Goal: Information Seeking & Learning: Check status

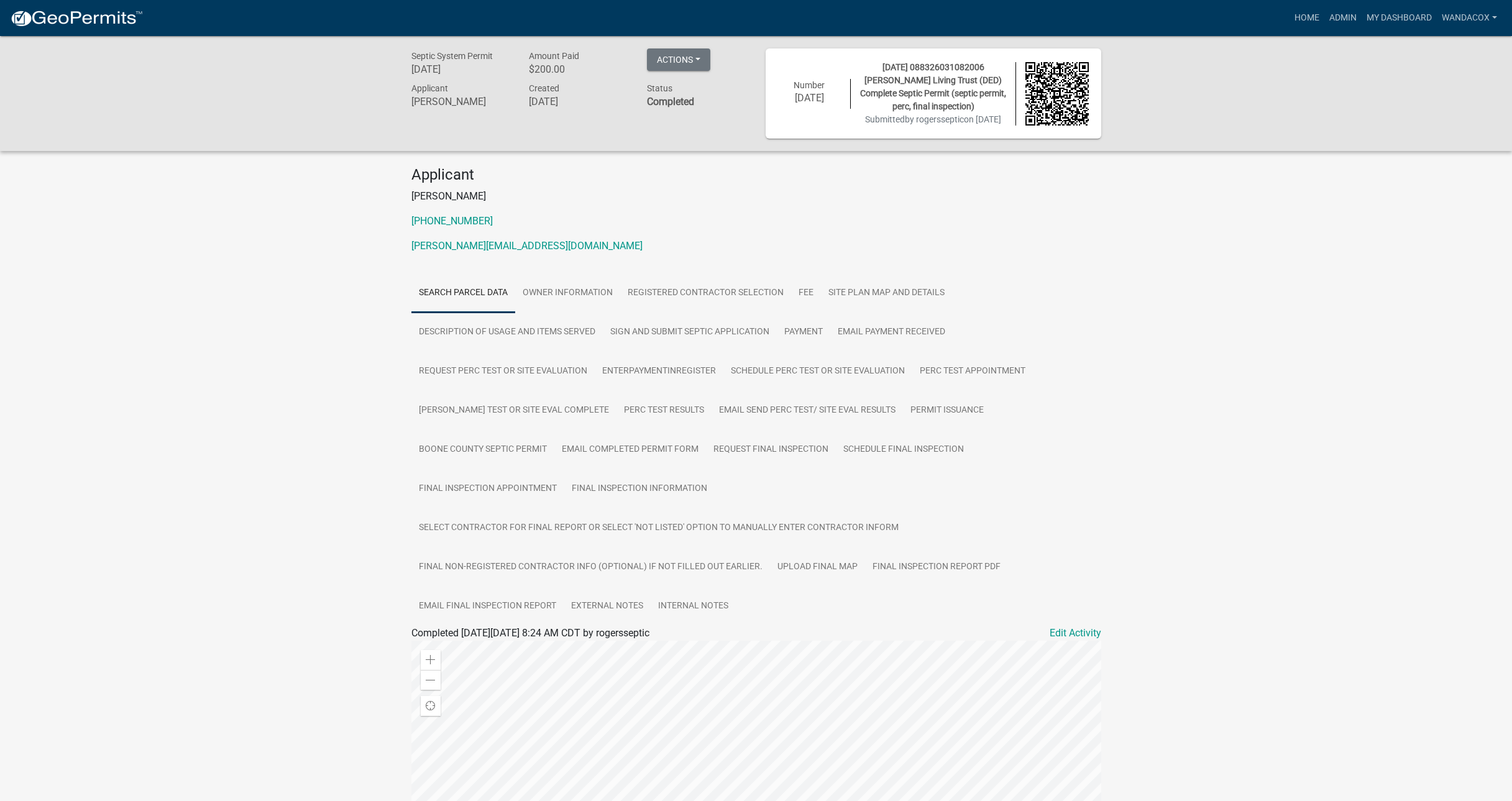
scroll to position [287, 0]
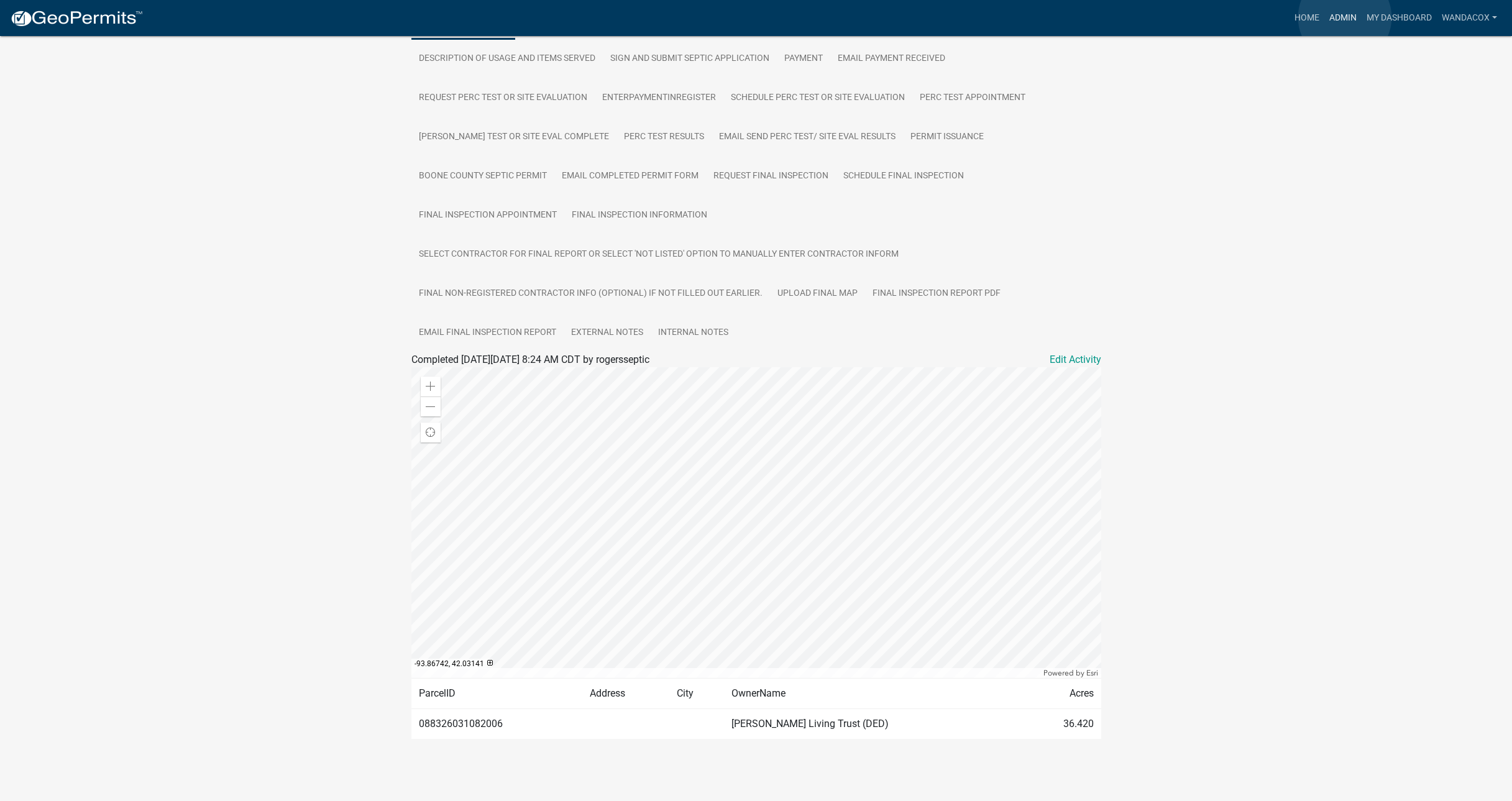
click at [1344, 17] on link "Admin" at bounding box center [1343, 18] width 38 height 24
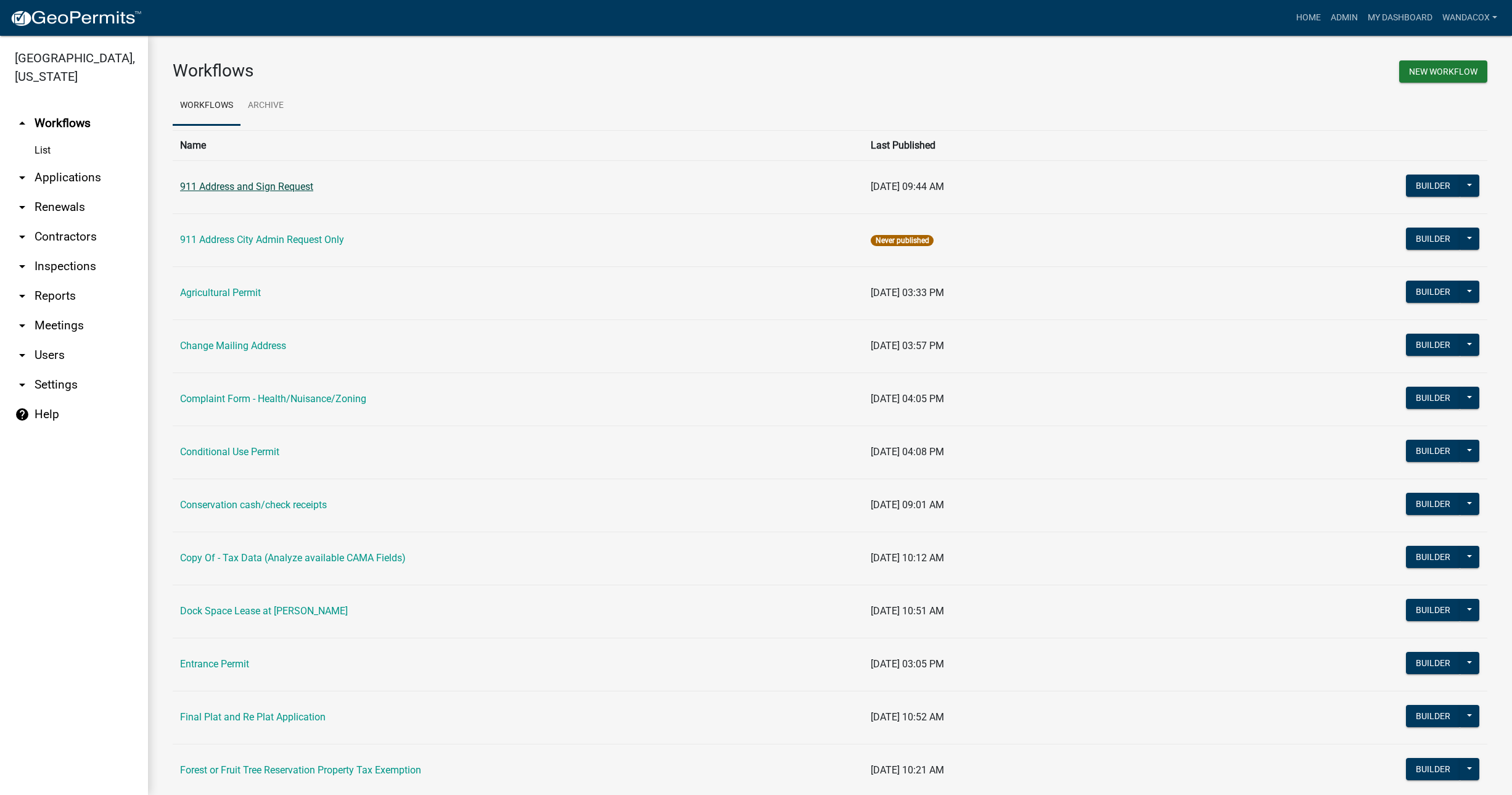
click at [273, 186] on link "911 Address and Sign Request" at bounding box center [247, 186] width 133 height 11
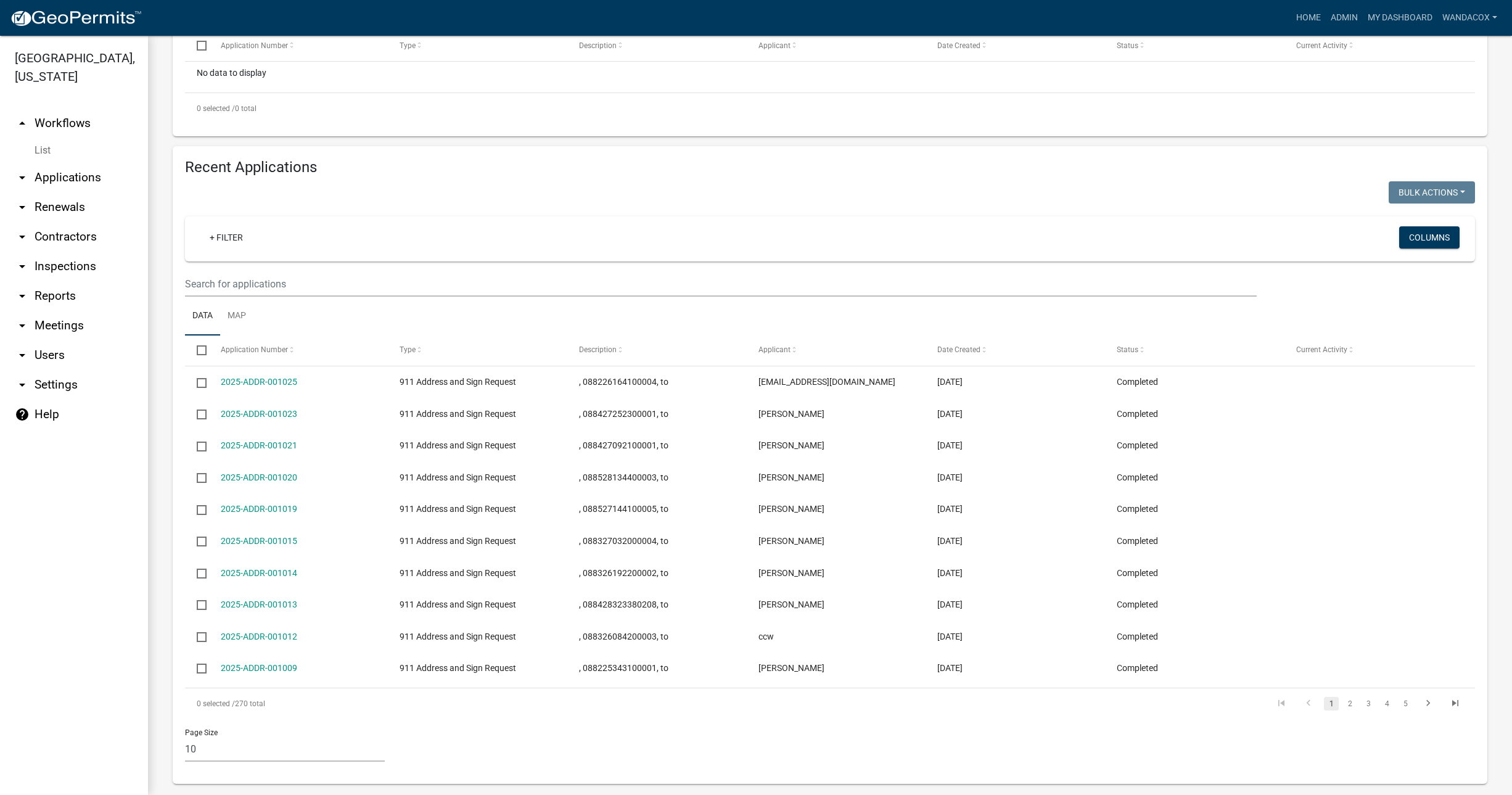
scroll to position [350, 0]
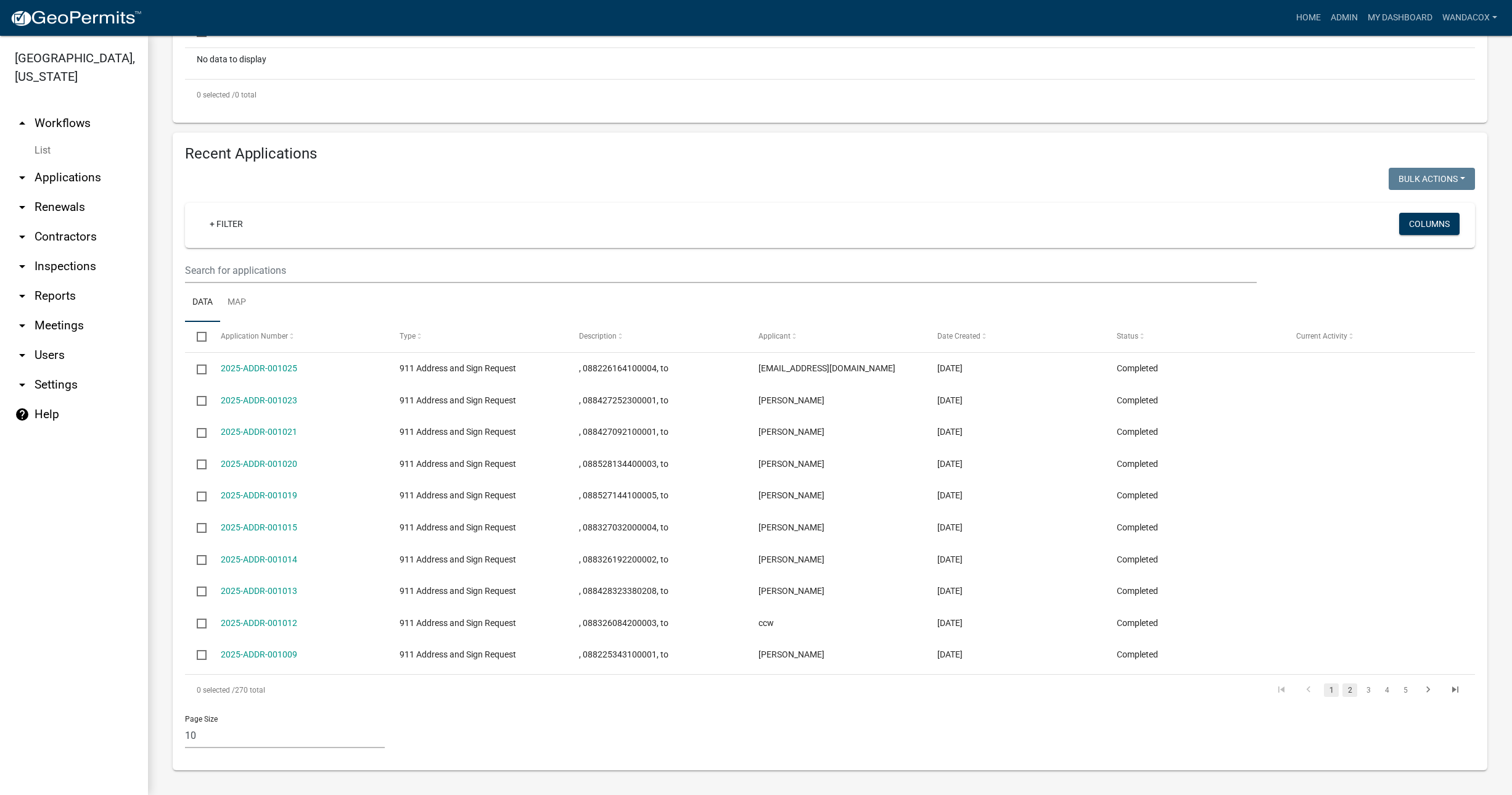
click at [1343, 690] on link "2" at bounding box center [1350, 690] width 15 height 14
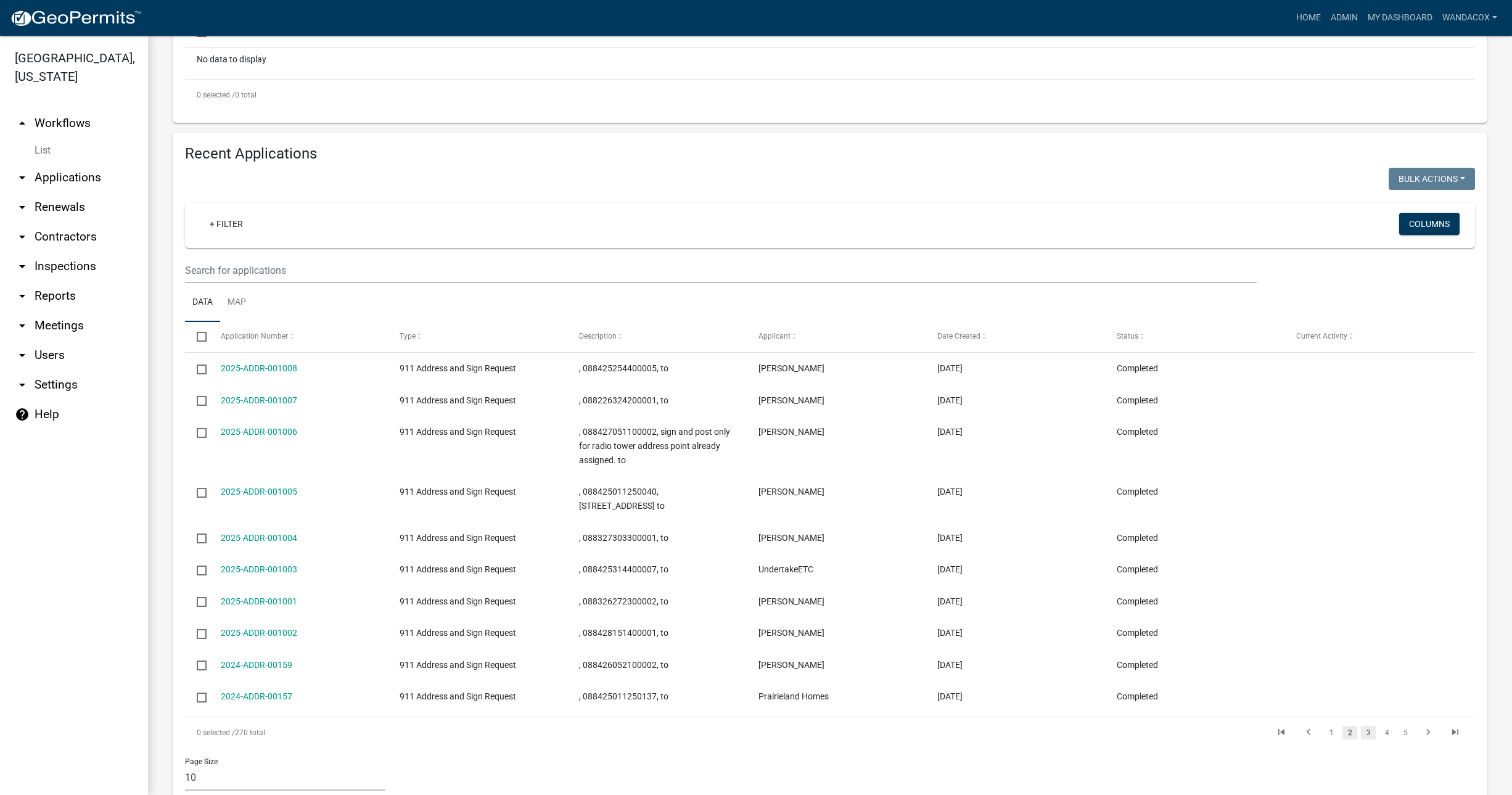
click at [1361, 732] on link "3" at bounding box center [1368, 732] width 15 height 14
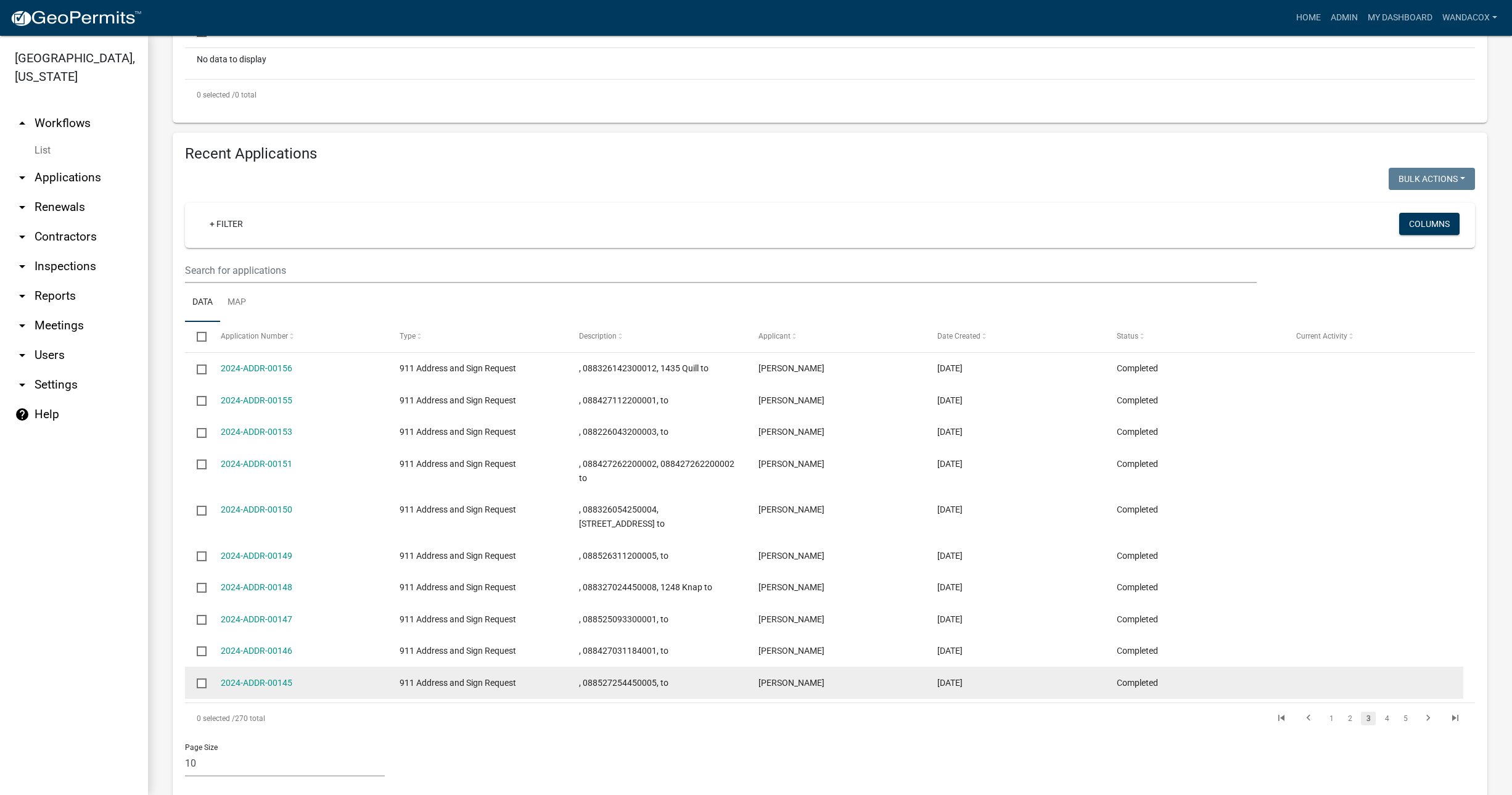
scroll to position [377, 0]
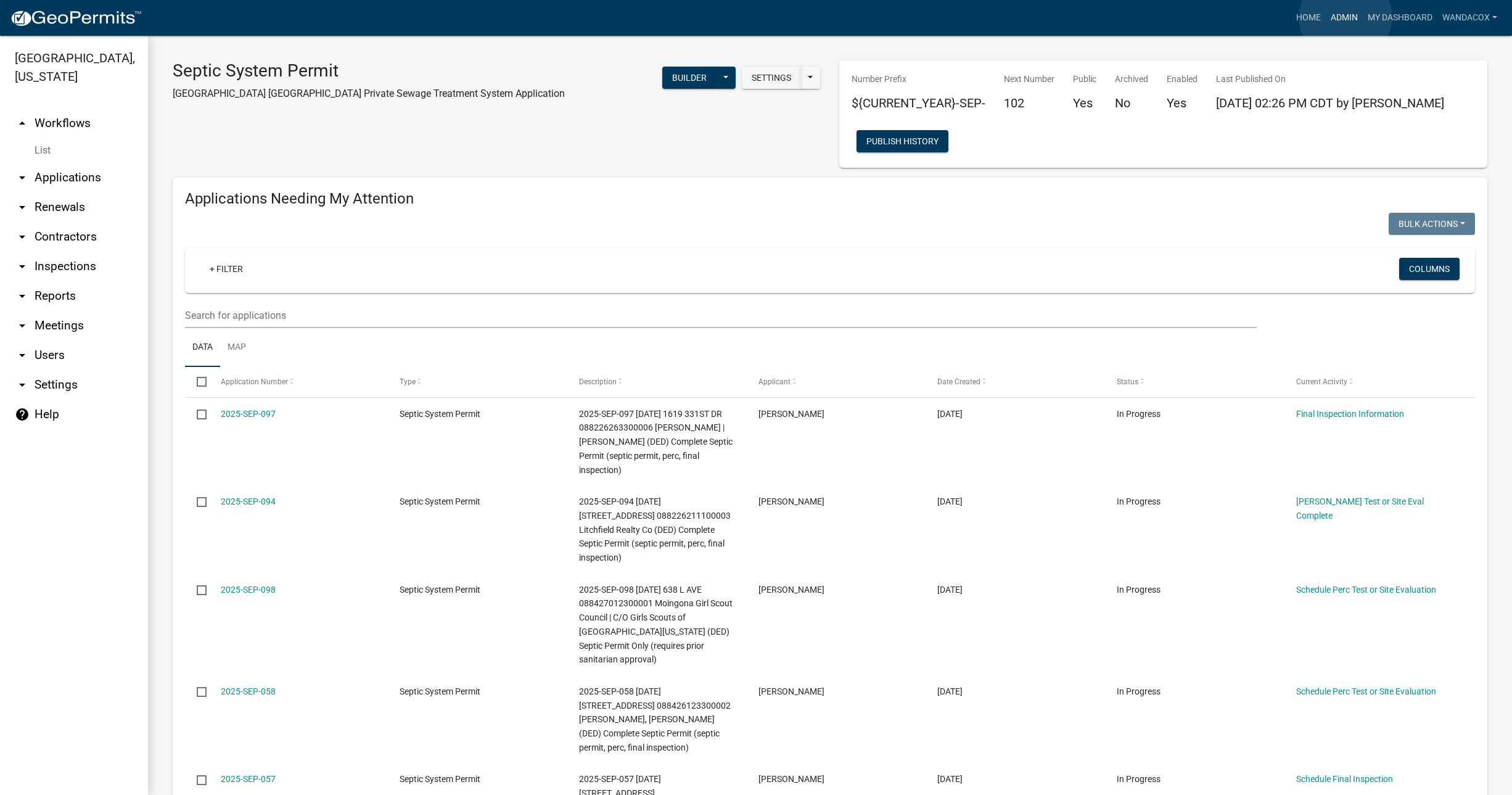
click at [1346, 17] on link "Admin" at bounding box center [1344, 18] width 37 height 24
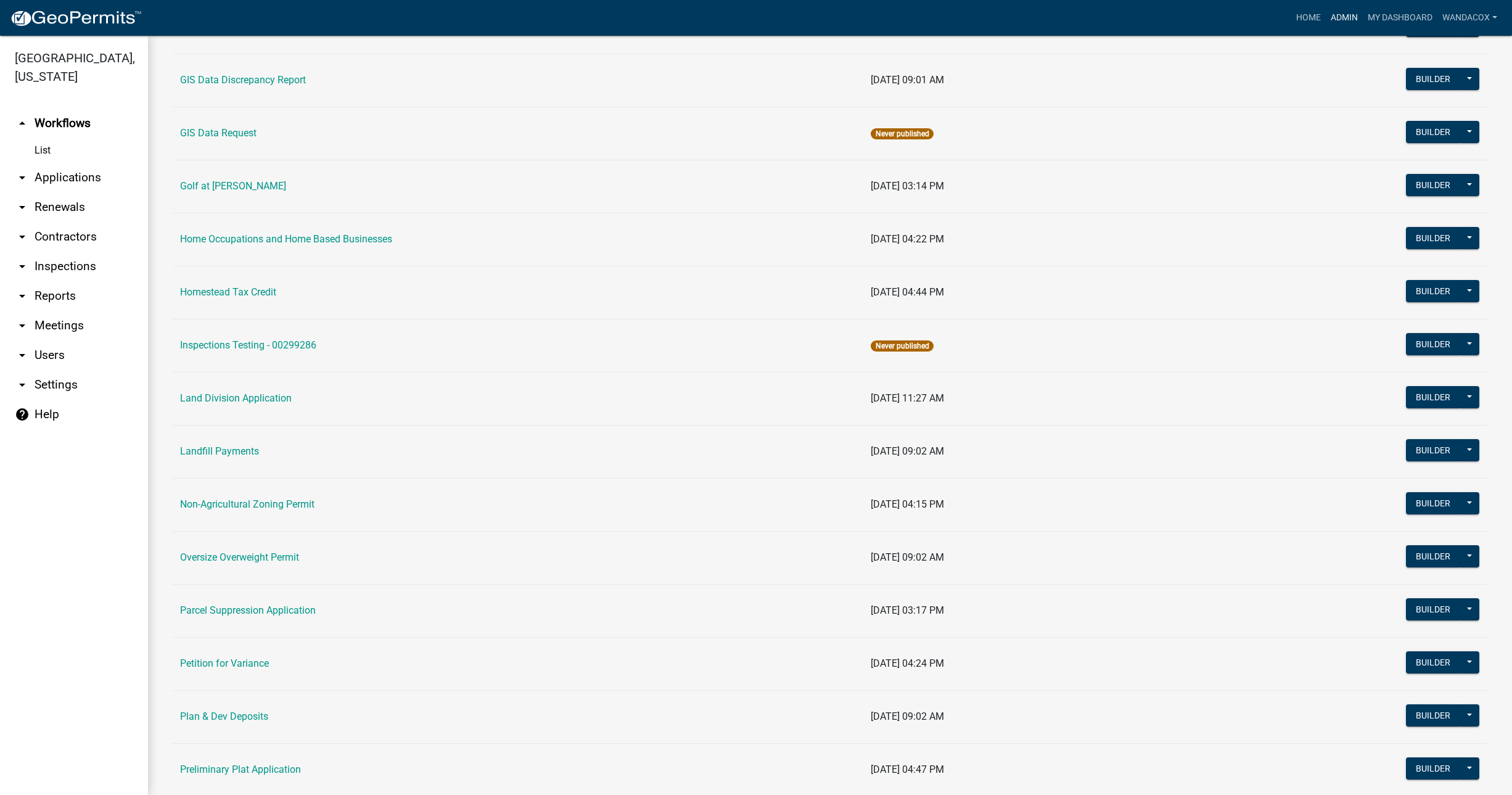
scroll to position [771, 0]
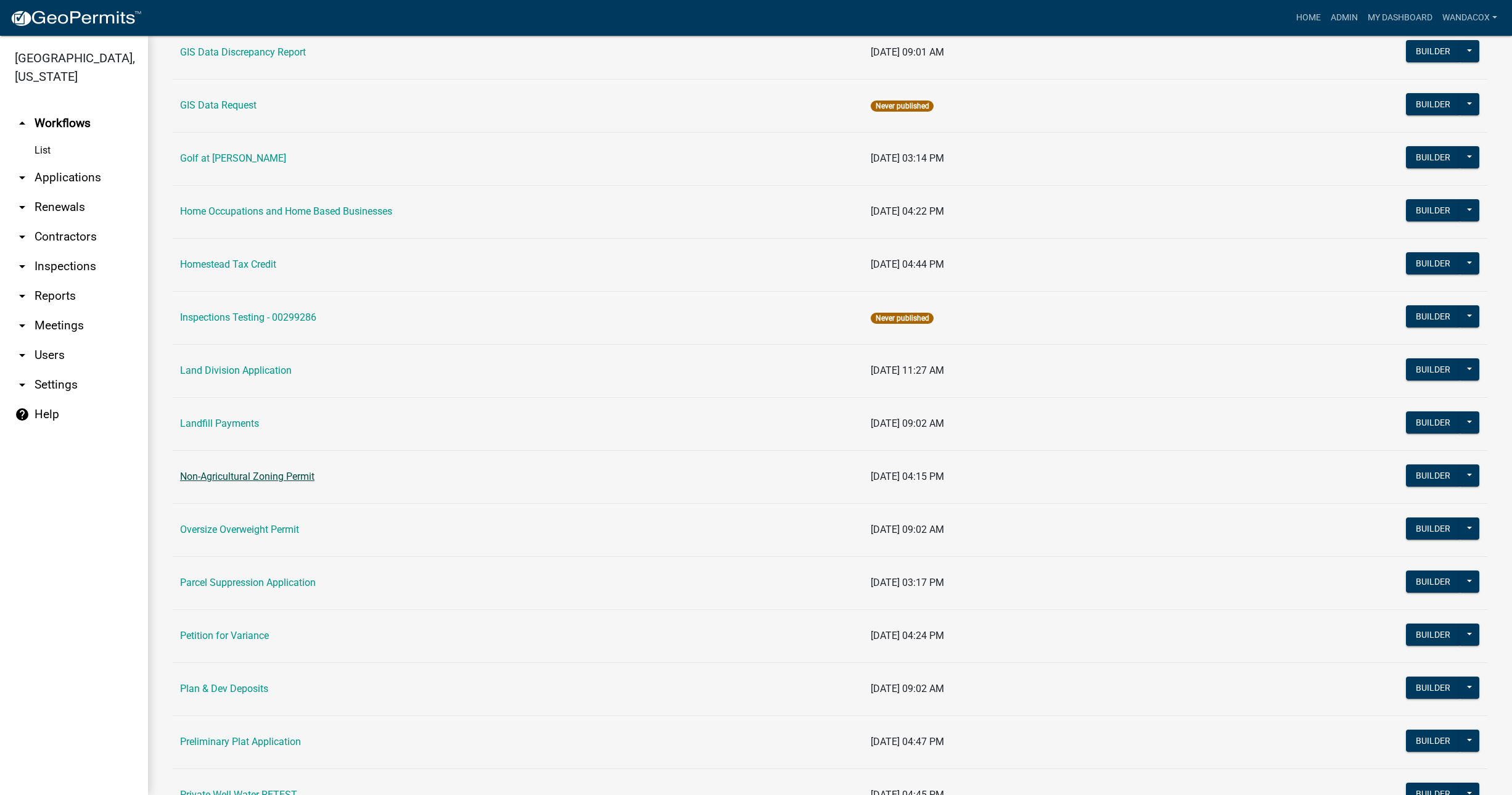
click at [275, 475] on link "Non-Agricultural Zoning Permit" at bounding box center [247, 476] width 135 height 11
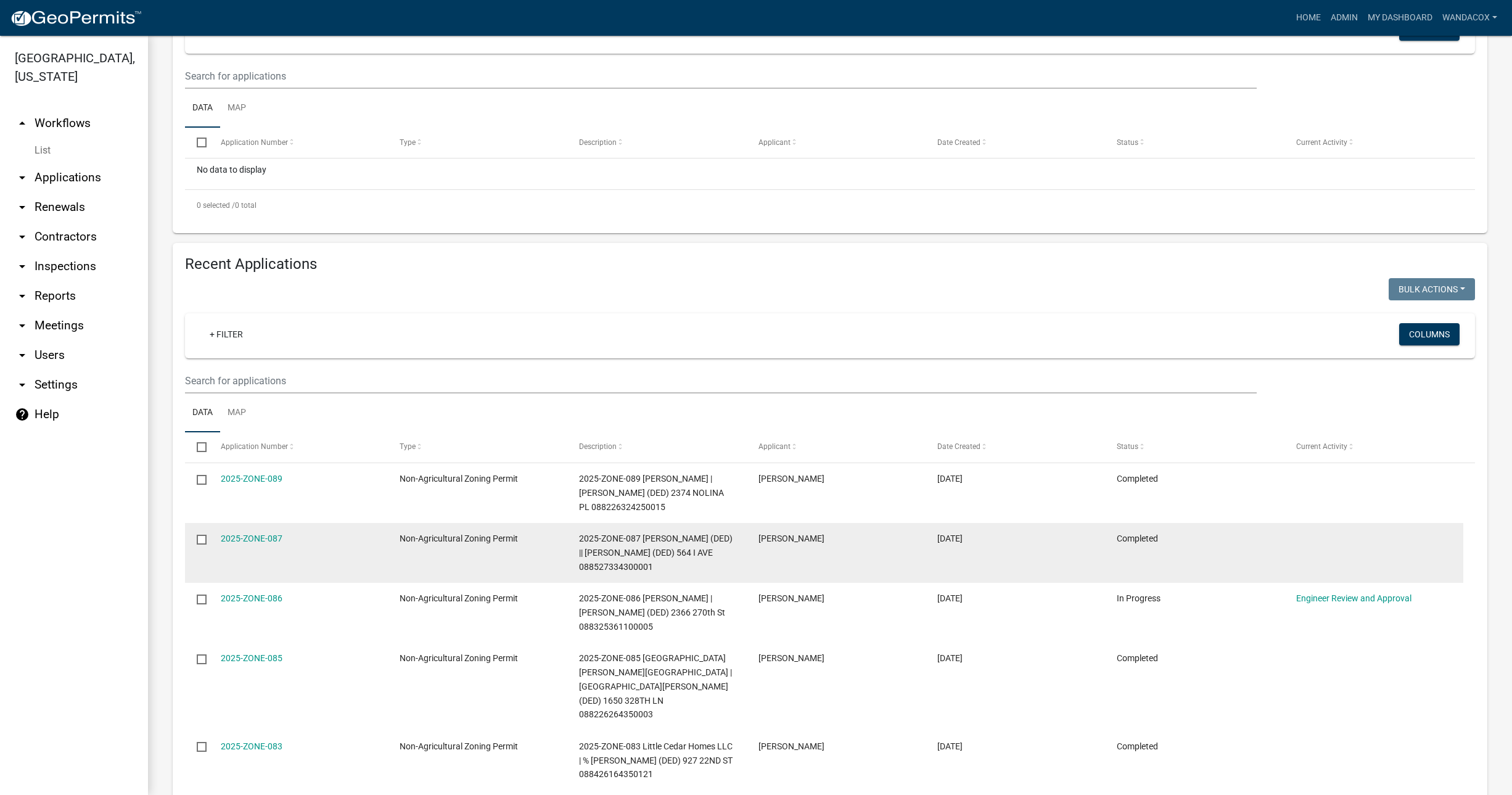
scroll to position [231, 0]
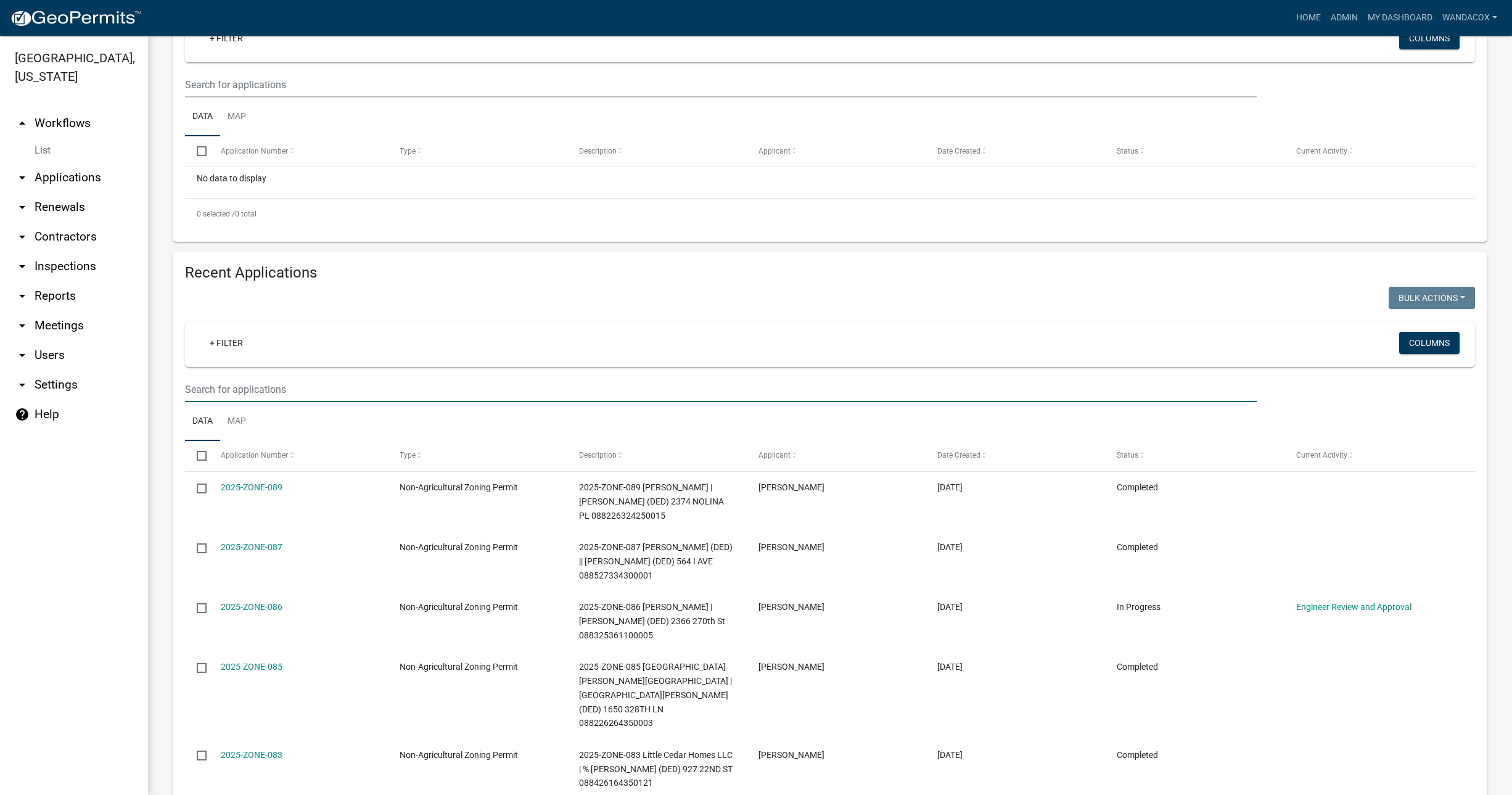
click at [239, 394] on input "text" at bounding box center [721, 389] width 1072 height 25
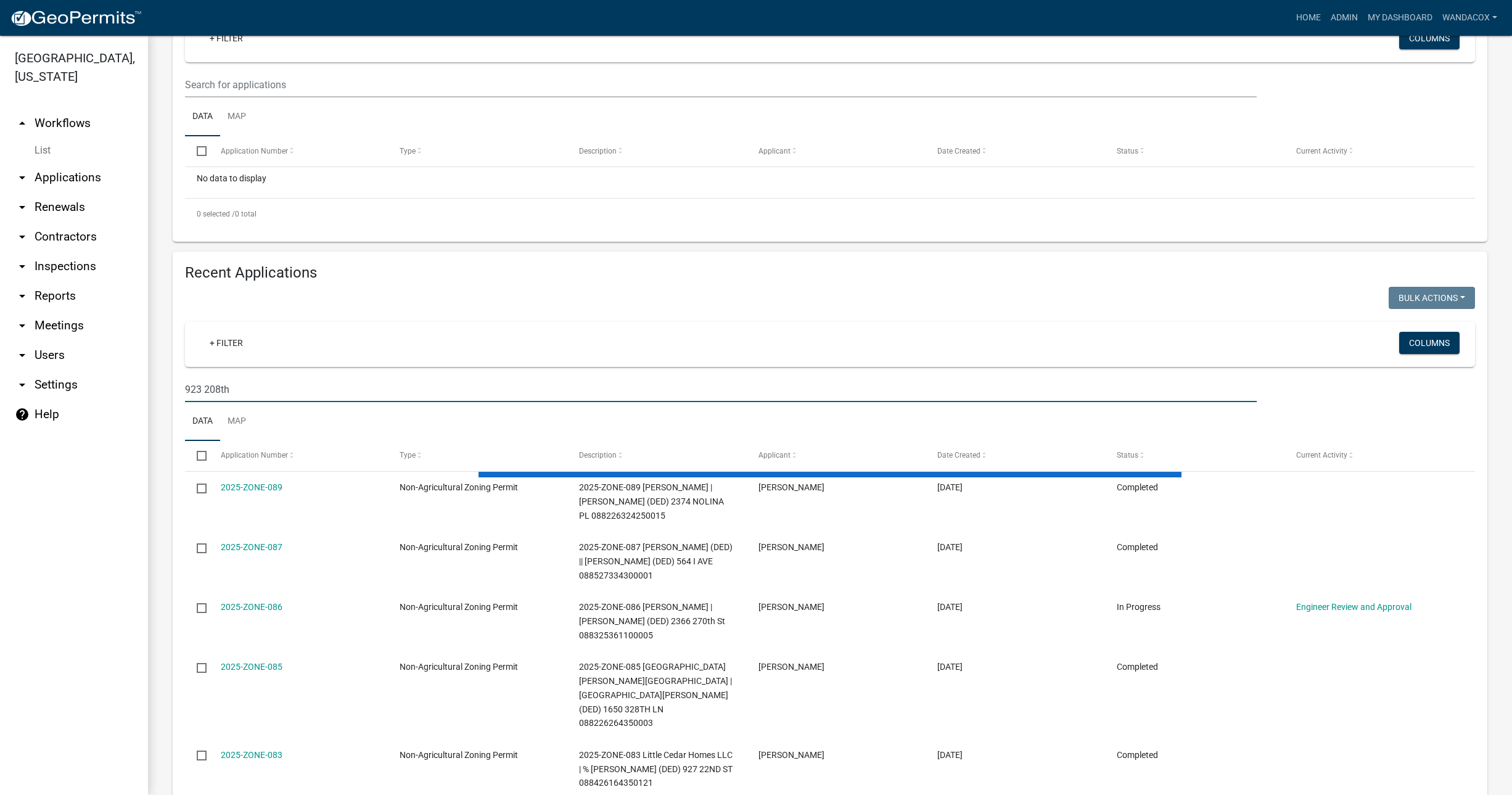
type input "923 208th"
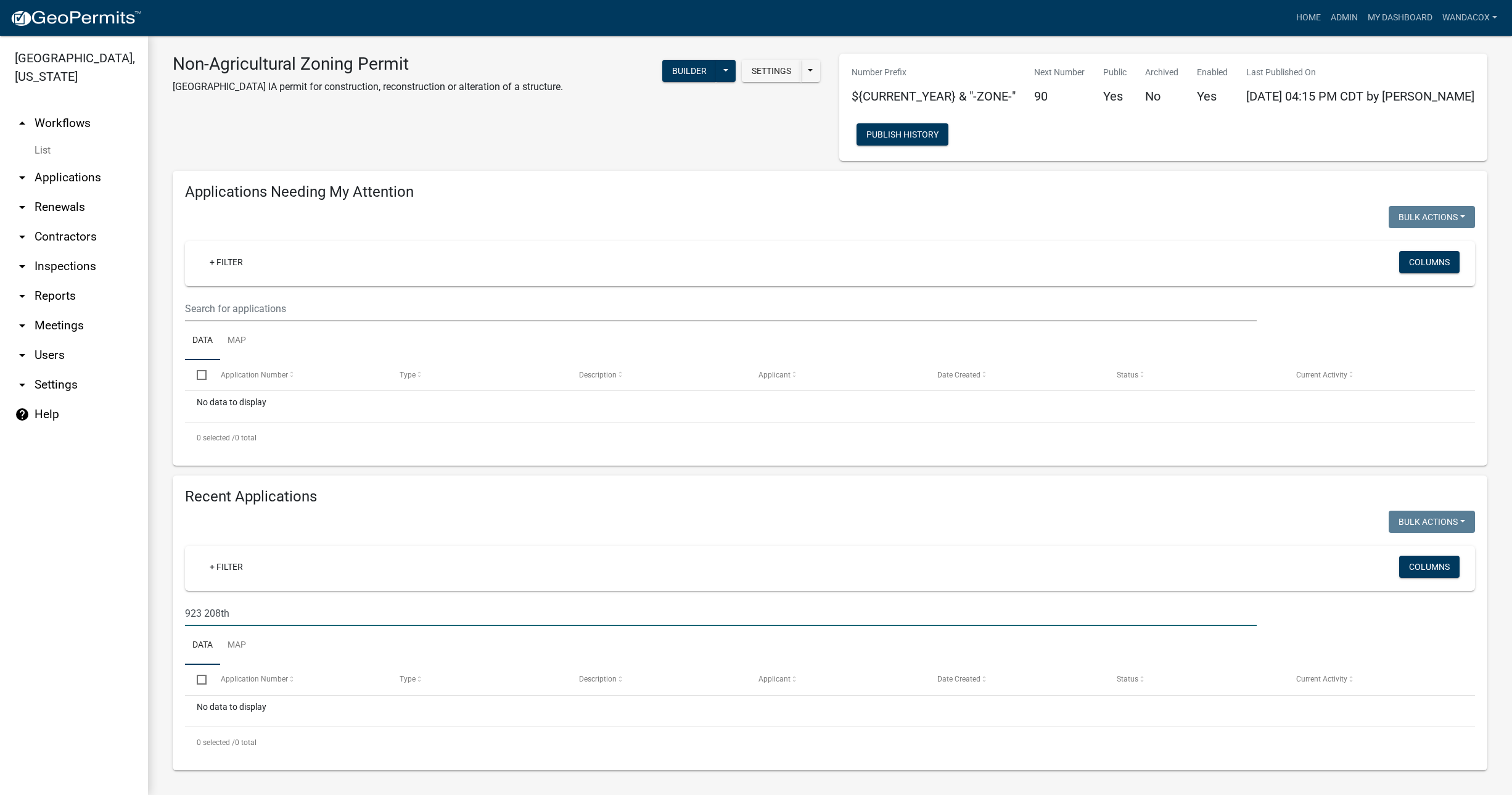
scroll to position [6, 0]
click at [270, 602] on input "923 208th" at bounding box center [721, 613] width 1072 height 25
click at [75, 163] on link "arrow_drop_down Applications" at bounding box center [74, 177] width 148 height 29
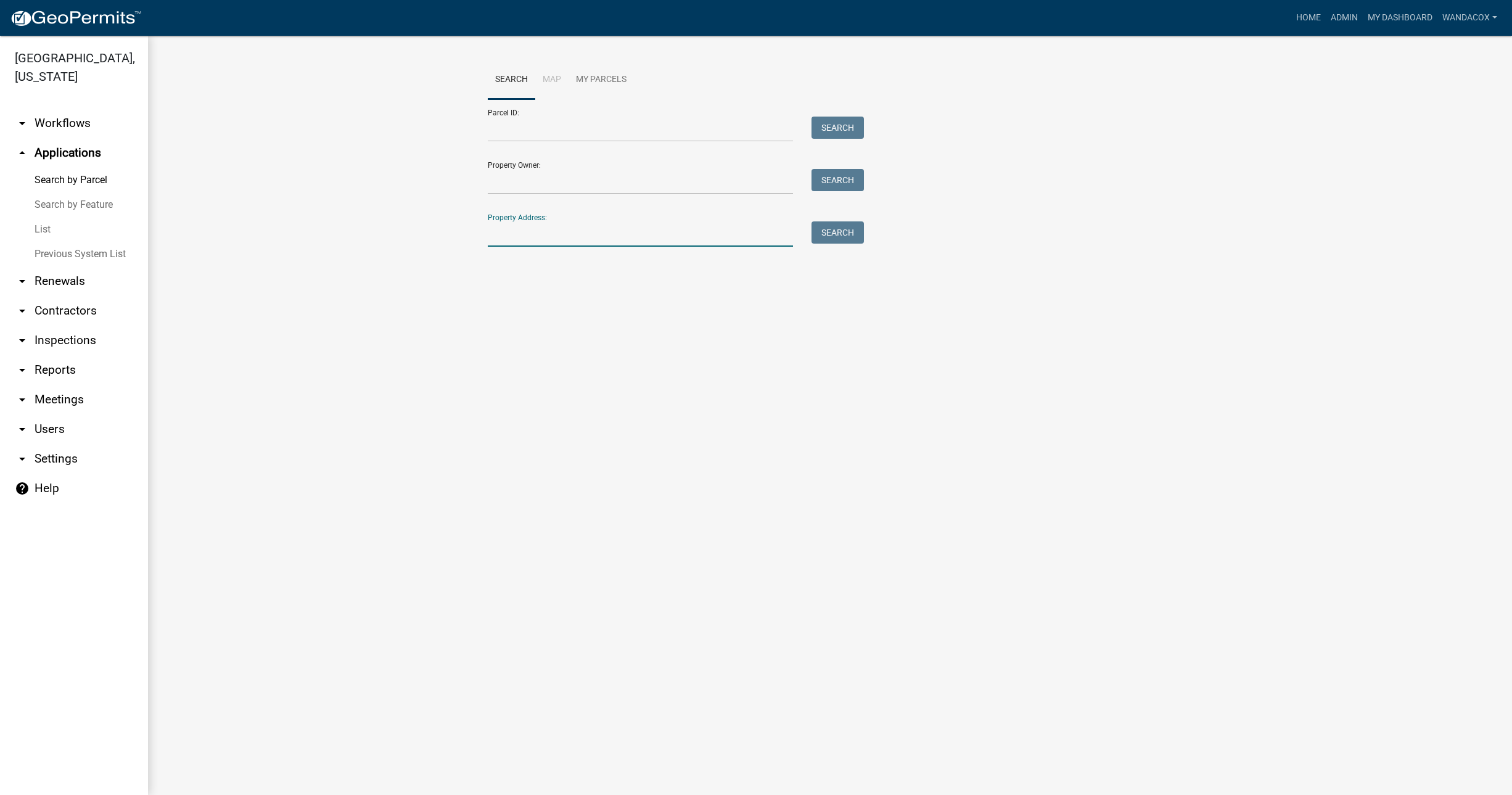
click at [556, 223] on input "Property Address:" at bounding box center [640, 234] width 305 height 25
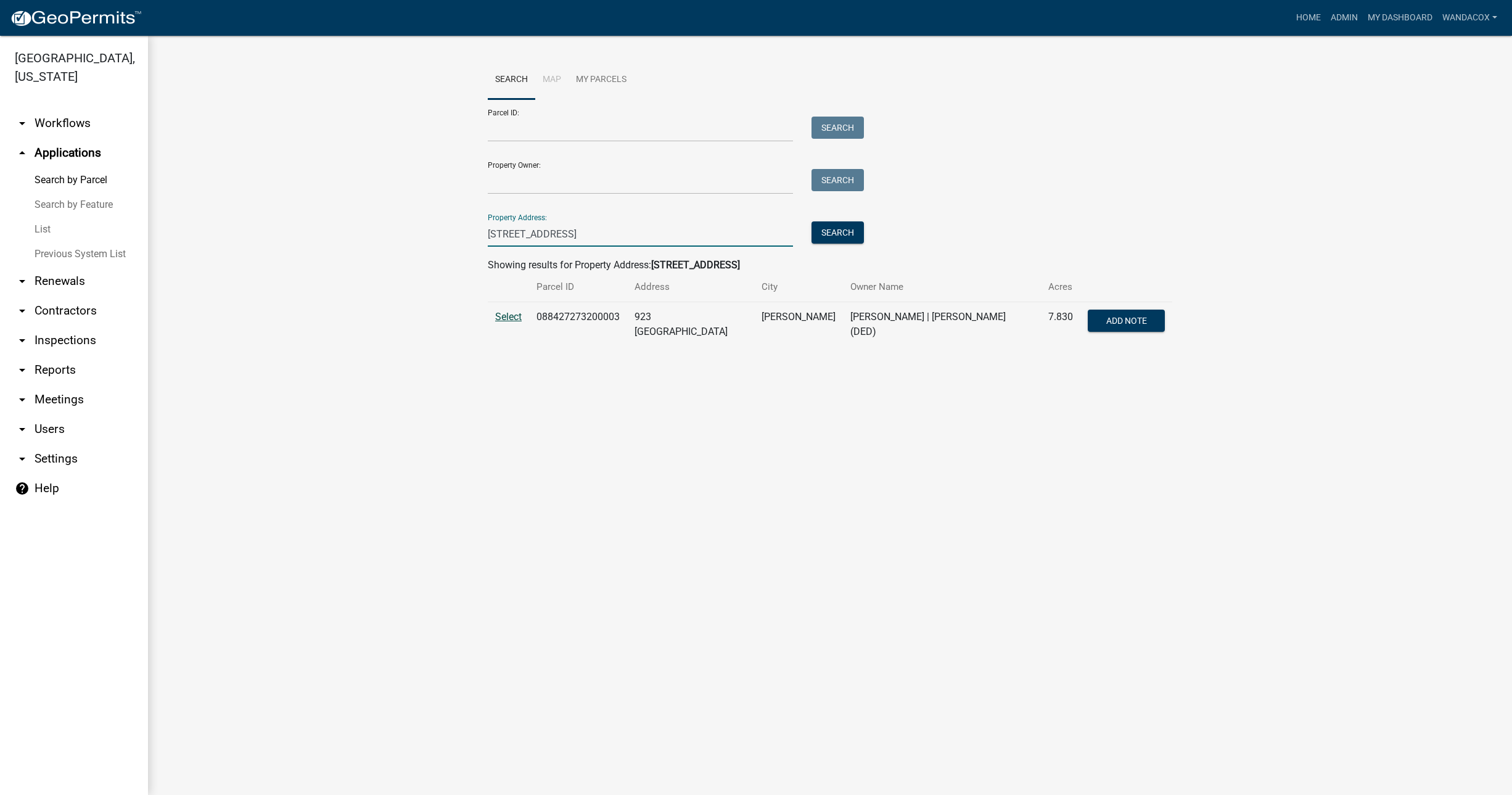
type input "[STREET_ADDRESS]"
click at [505, 318] on span "Select" at bounding box center [508, 317] width 27 height 11
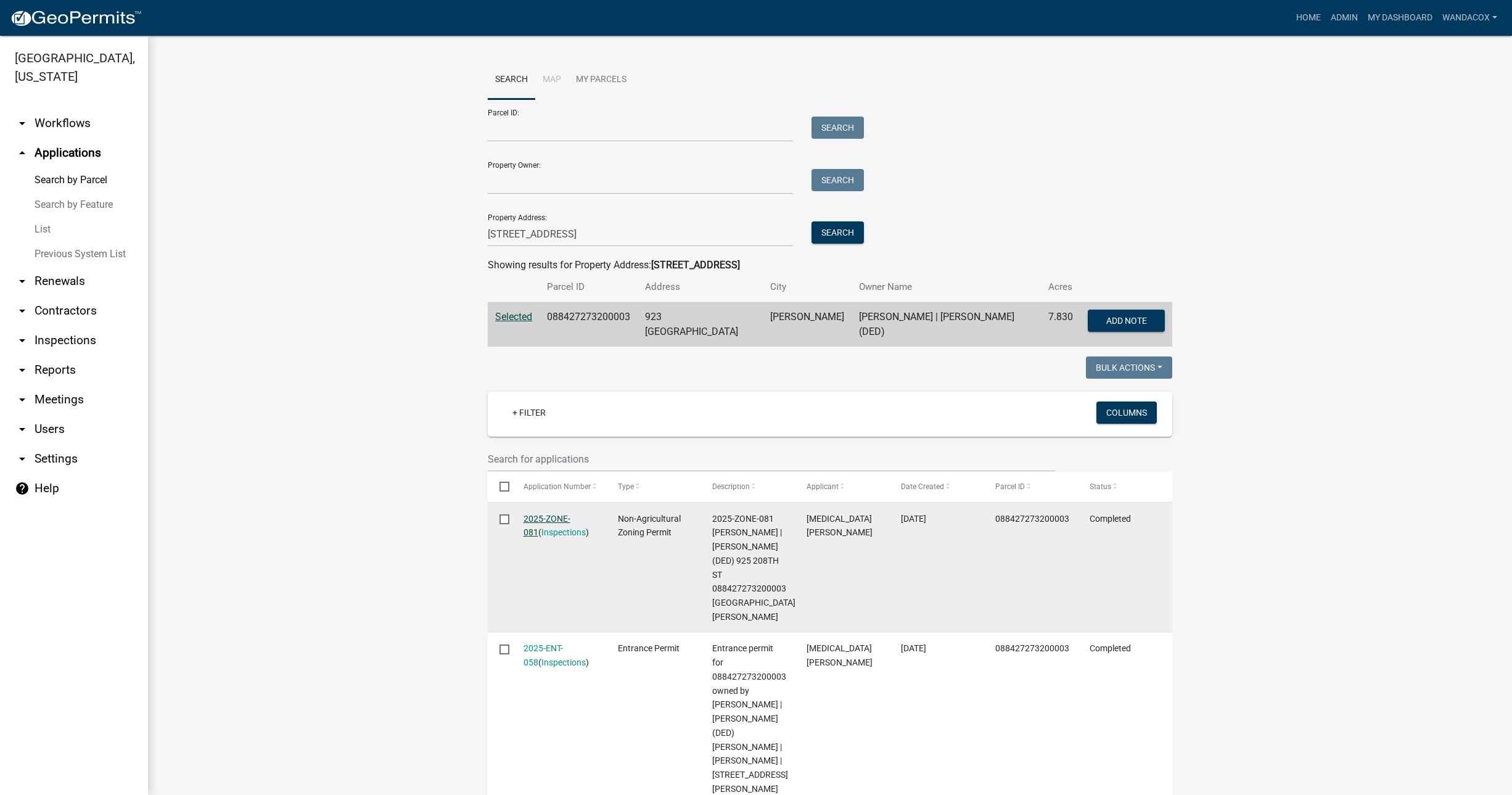
click at [544, 514] on link "2025-ZONE-081" at bounding box center [546, 526] width 47 height 24
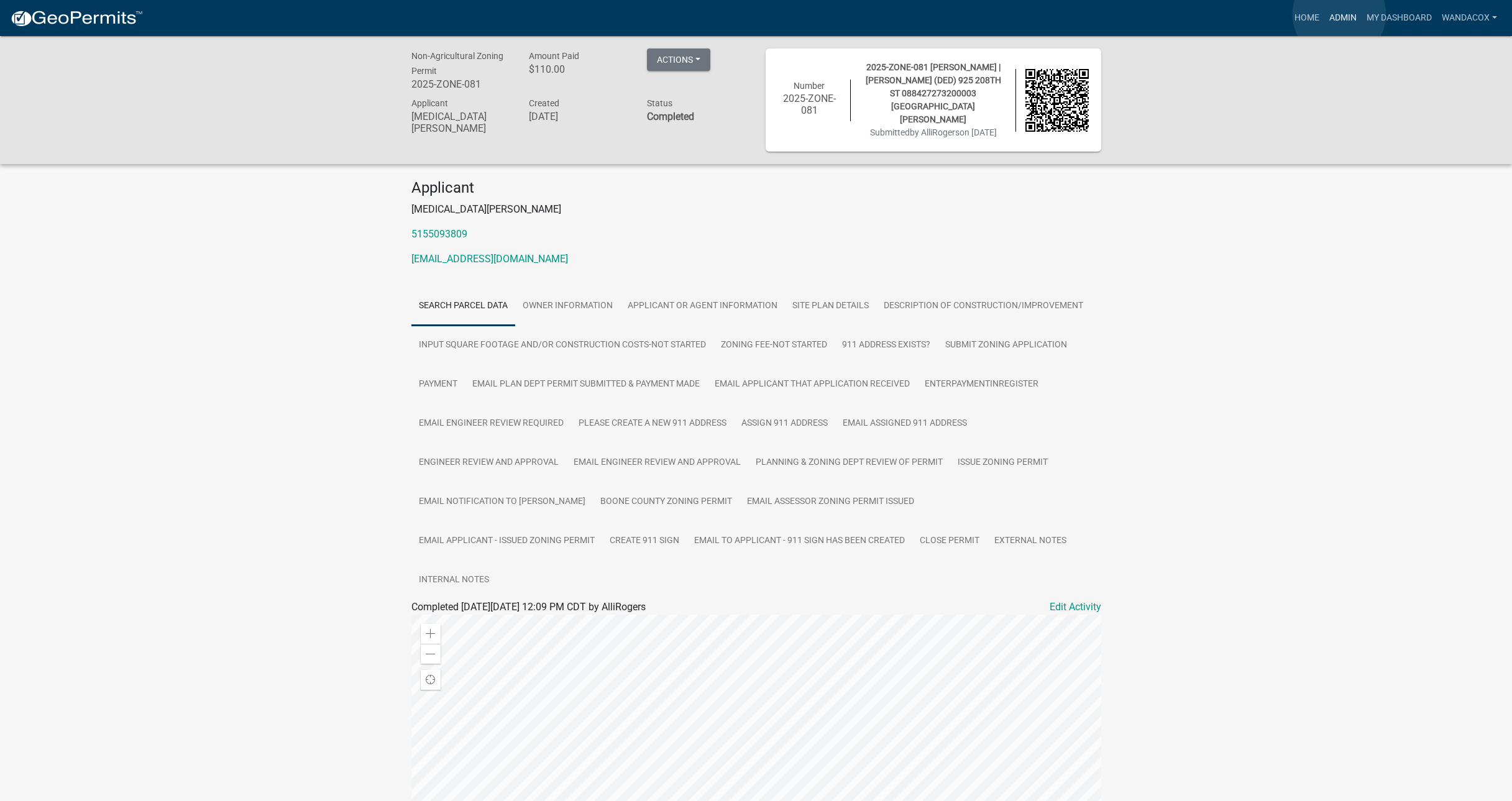
click at [1339, 14] on link "Admin" at bounding box center [1343, 18] width 38 height 24
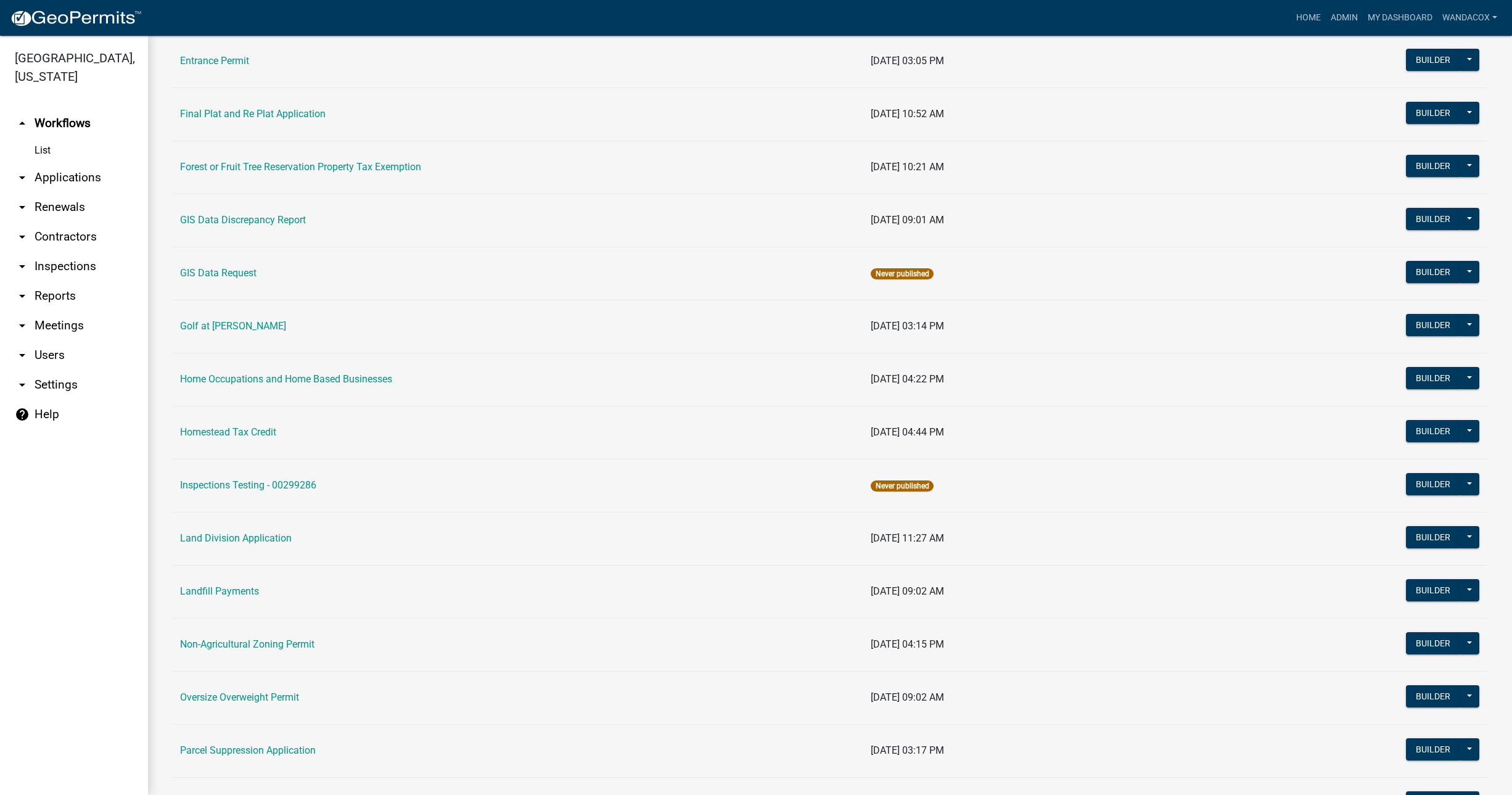
scroll to position [617, 0]
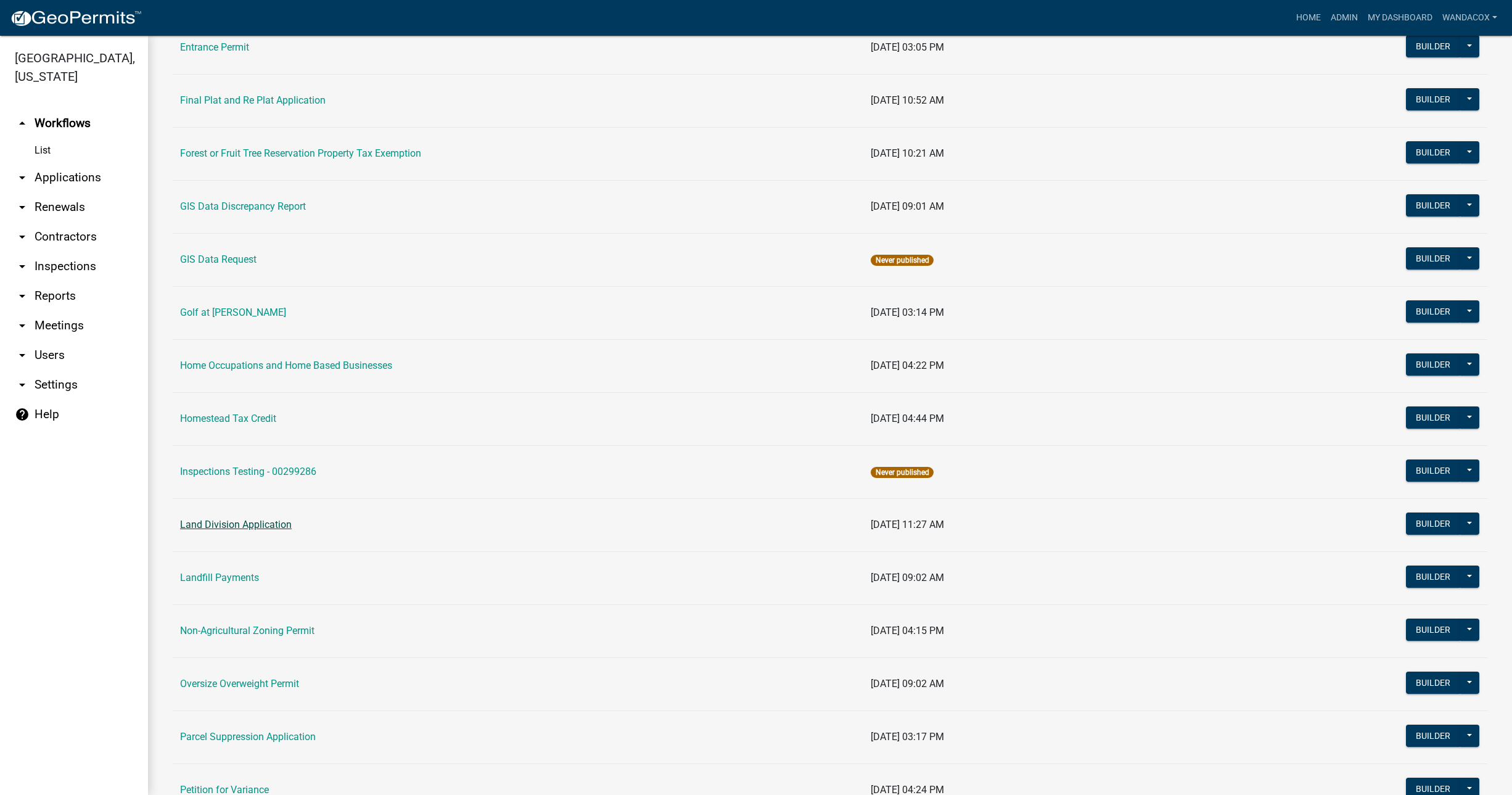
click at [218, 521] on link "Land Division Application" at bounding box center [236, 524] width 112 height 11
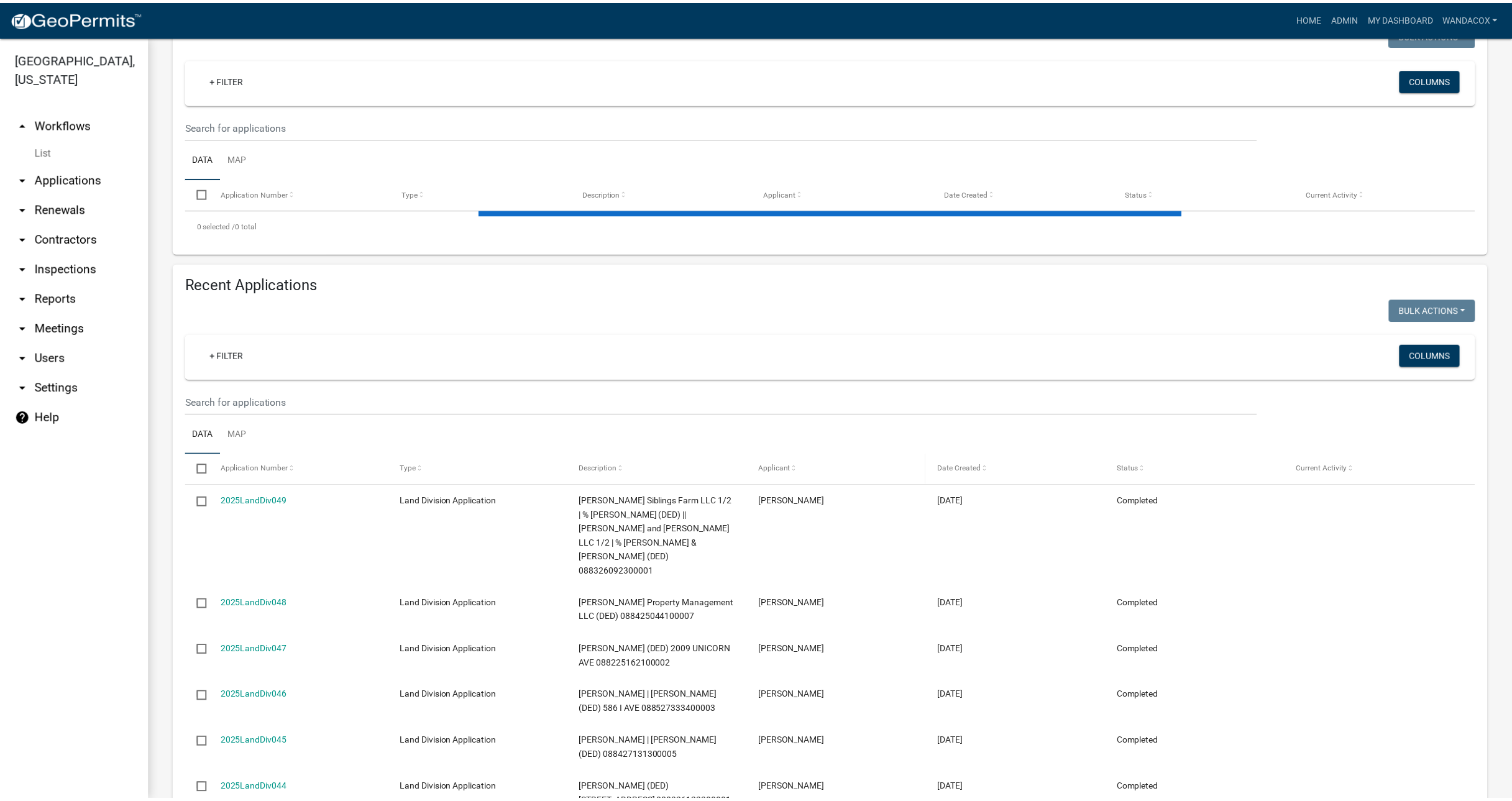
scroll to position [233, 0]
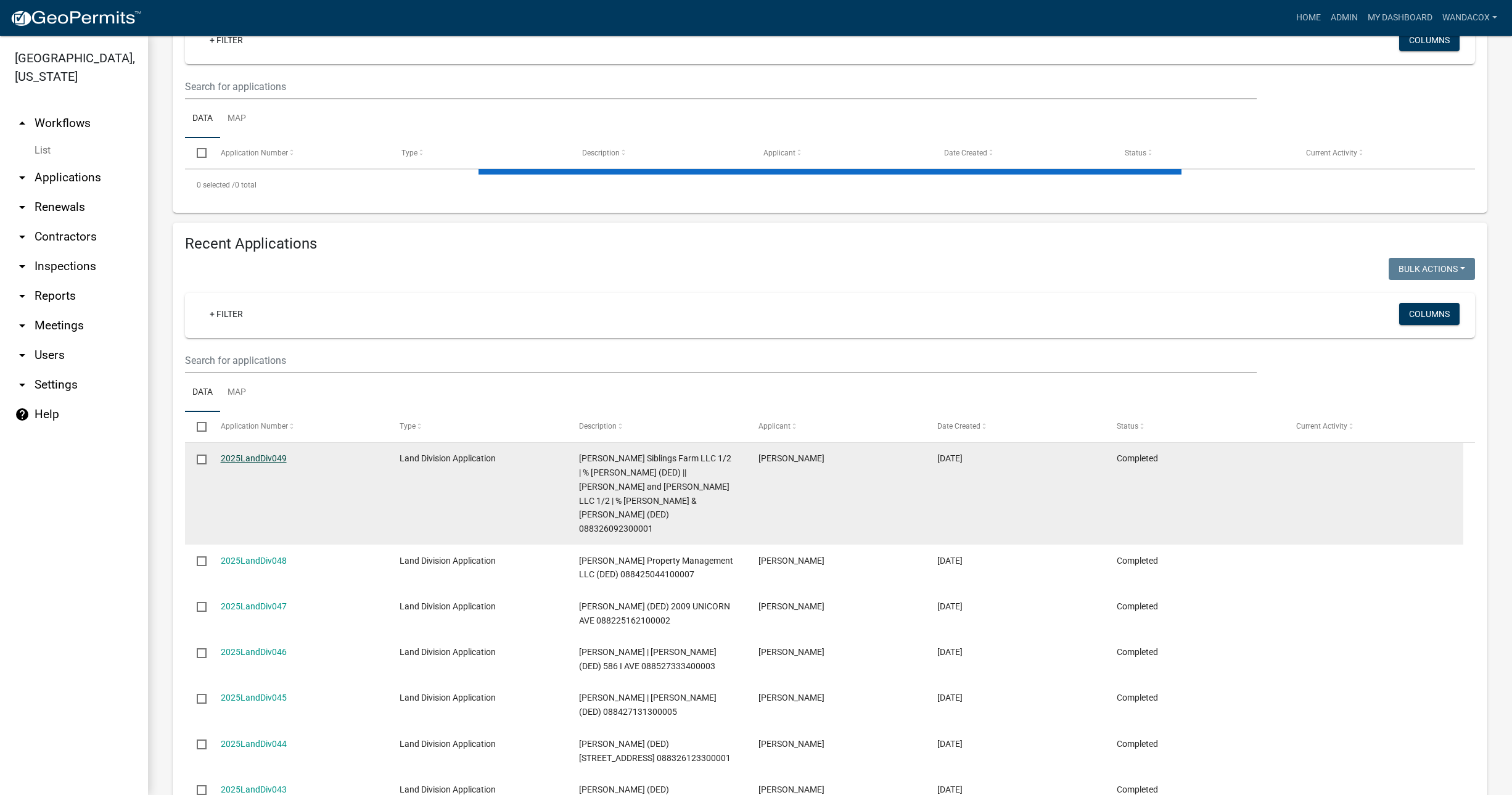
click at [231, 457] on link "2025LandDiv049" at bounding box center [254, 458] width 66 height 10
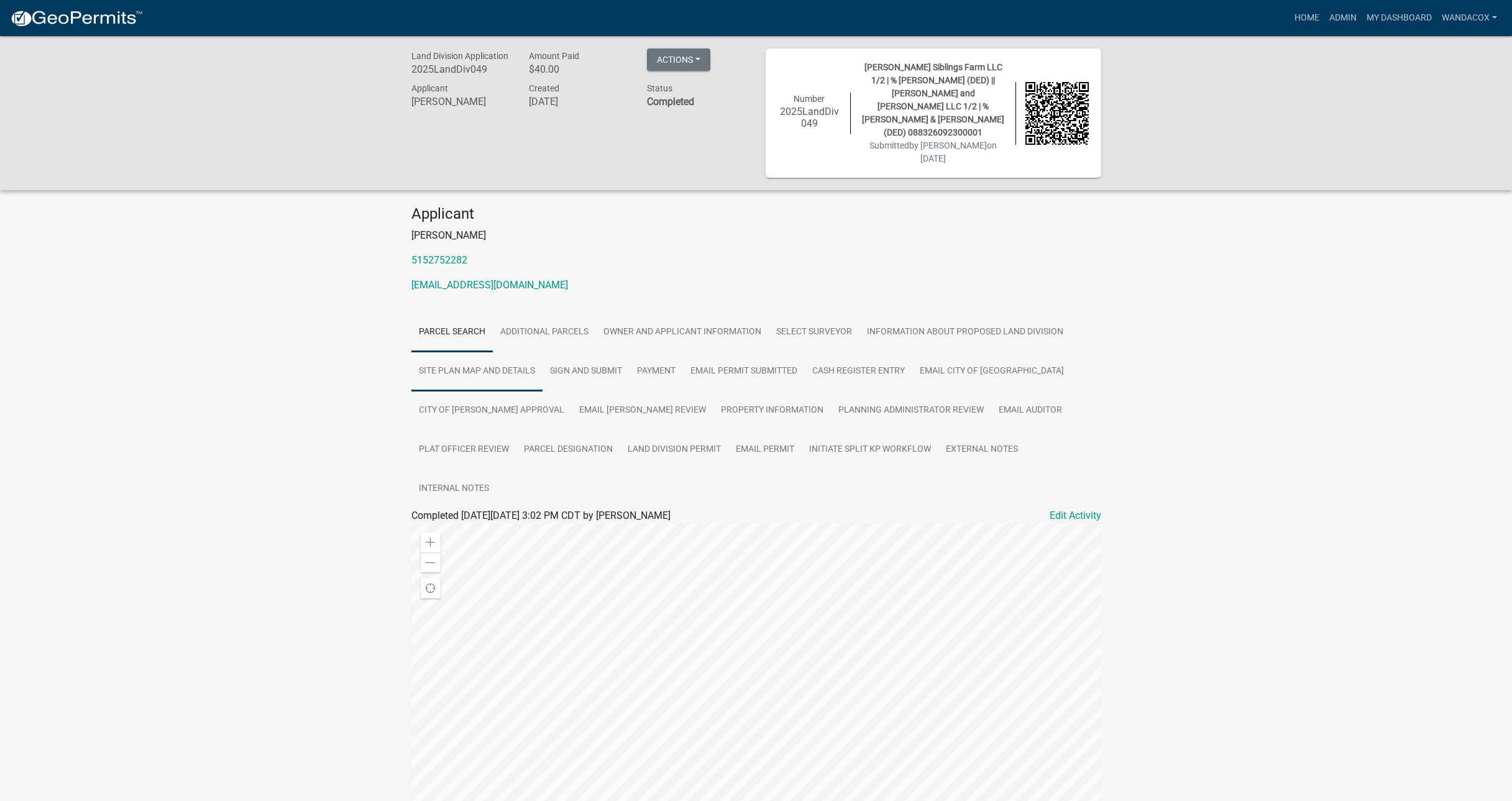
click at [470, 355] on link "Site Plan Map and Details" at bounding box center [476, 371] width 131 height 40
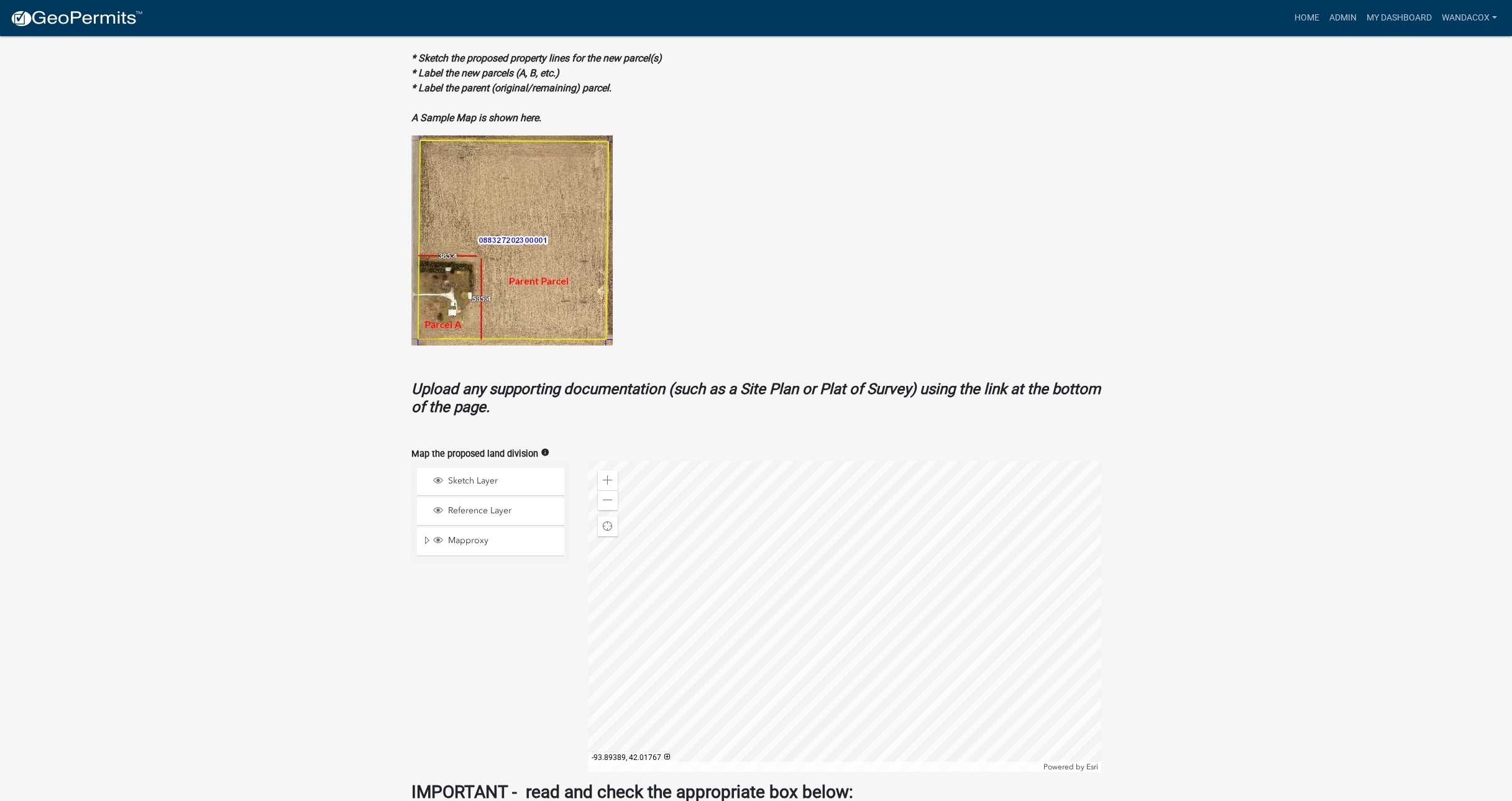
scroll to position [621, 0]
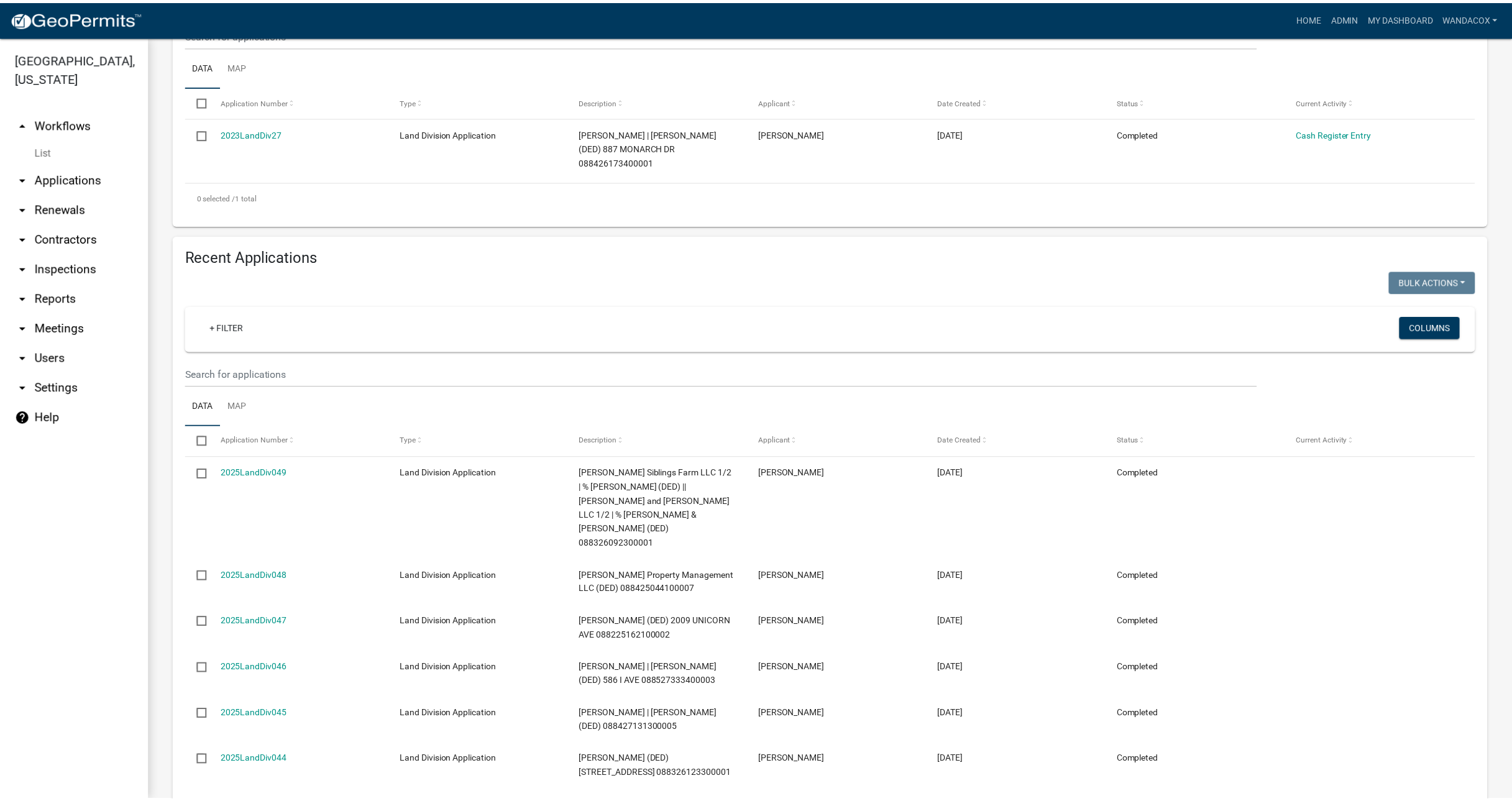
scroll to position [311, 0]
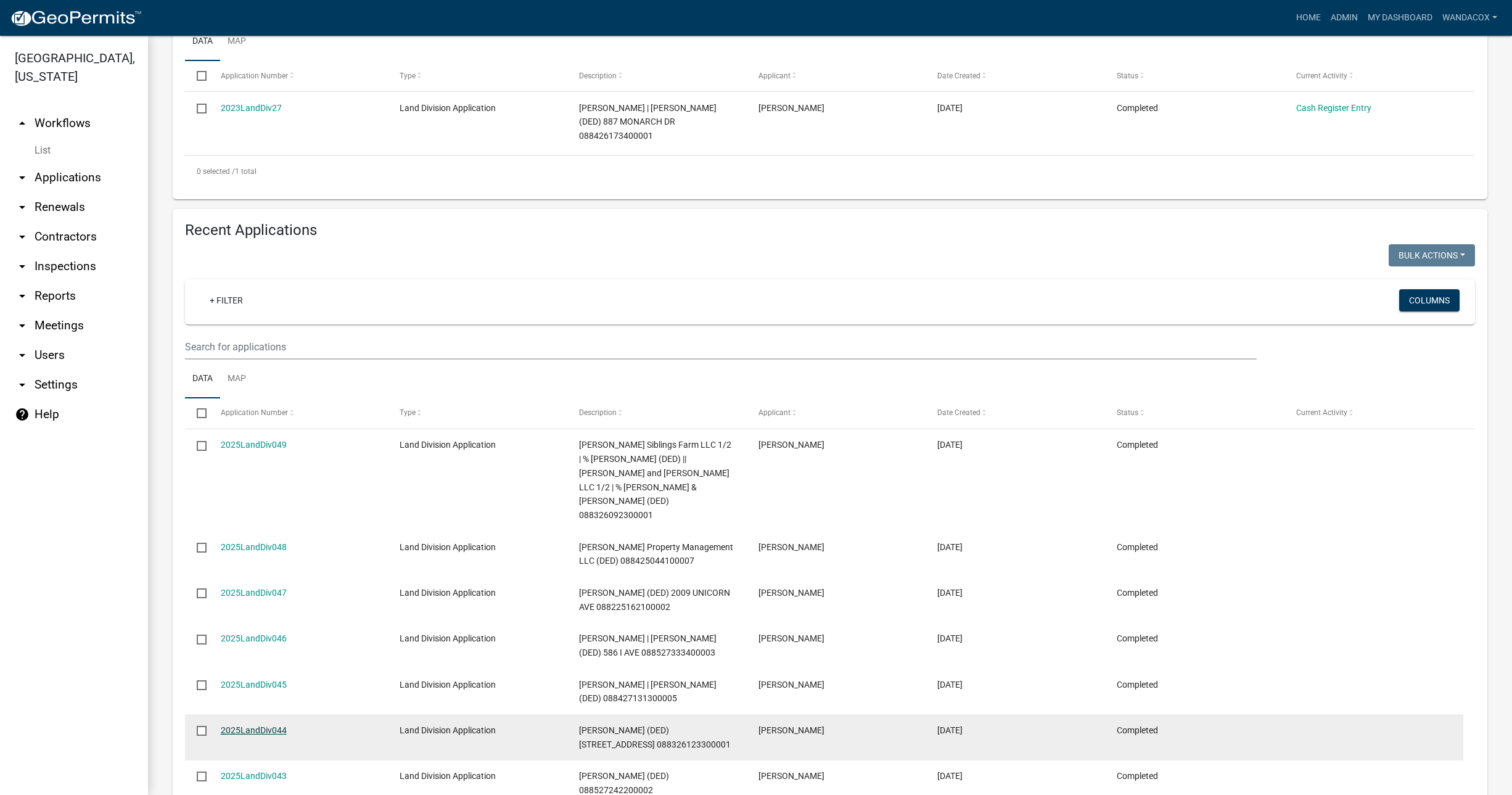
click at [235, 725] on link "2025LandDiv044" at bounding box center [254, 730] width 66 height 10
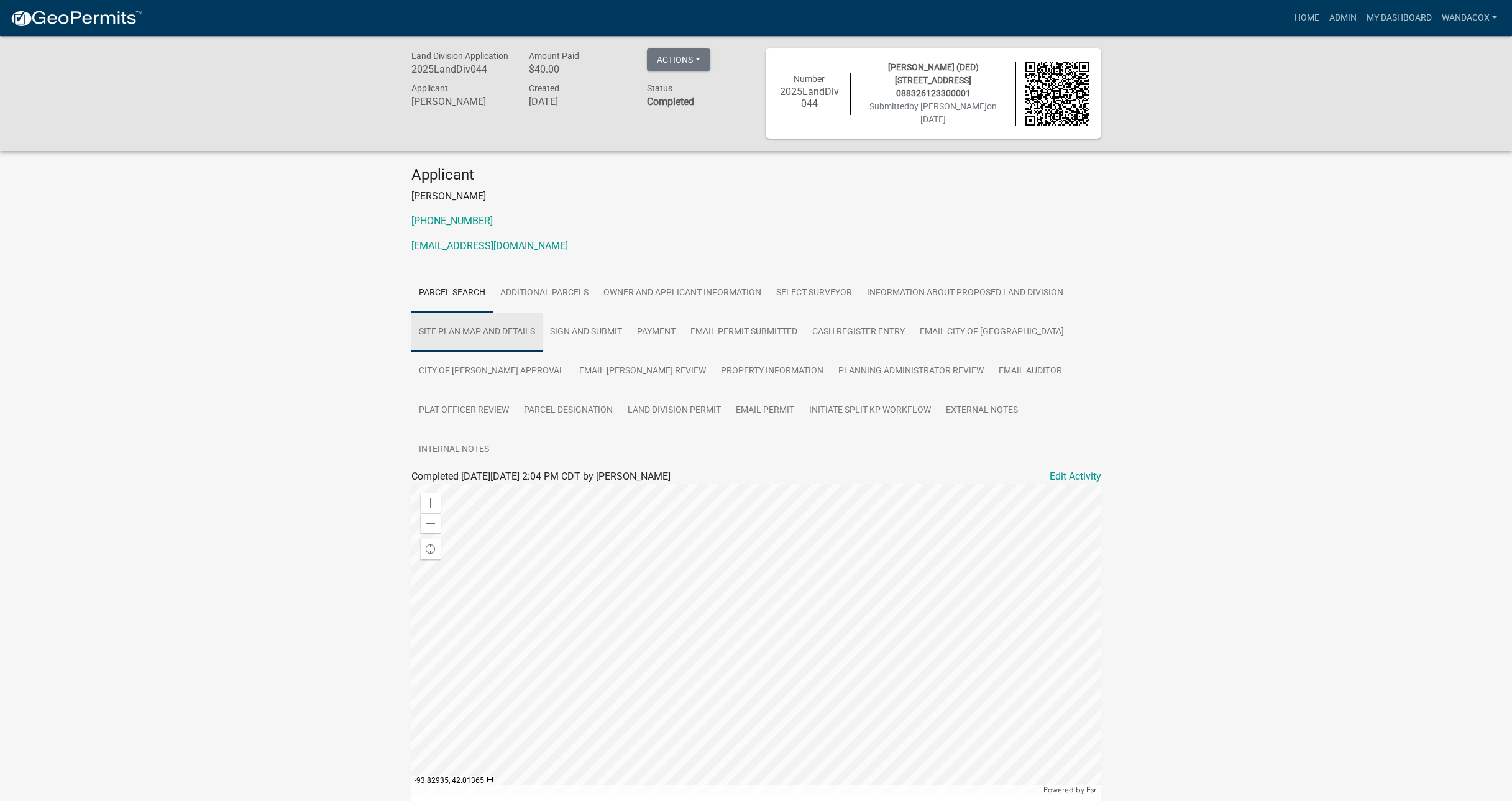
click at [509, 323] on link "Site Plan Map and Details" at bounding box center [476, 332] width 131 height 40
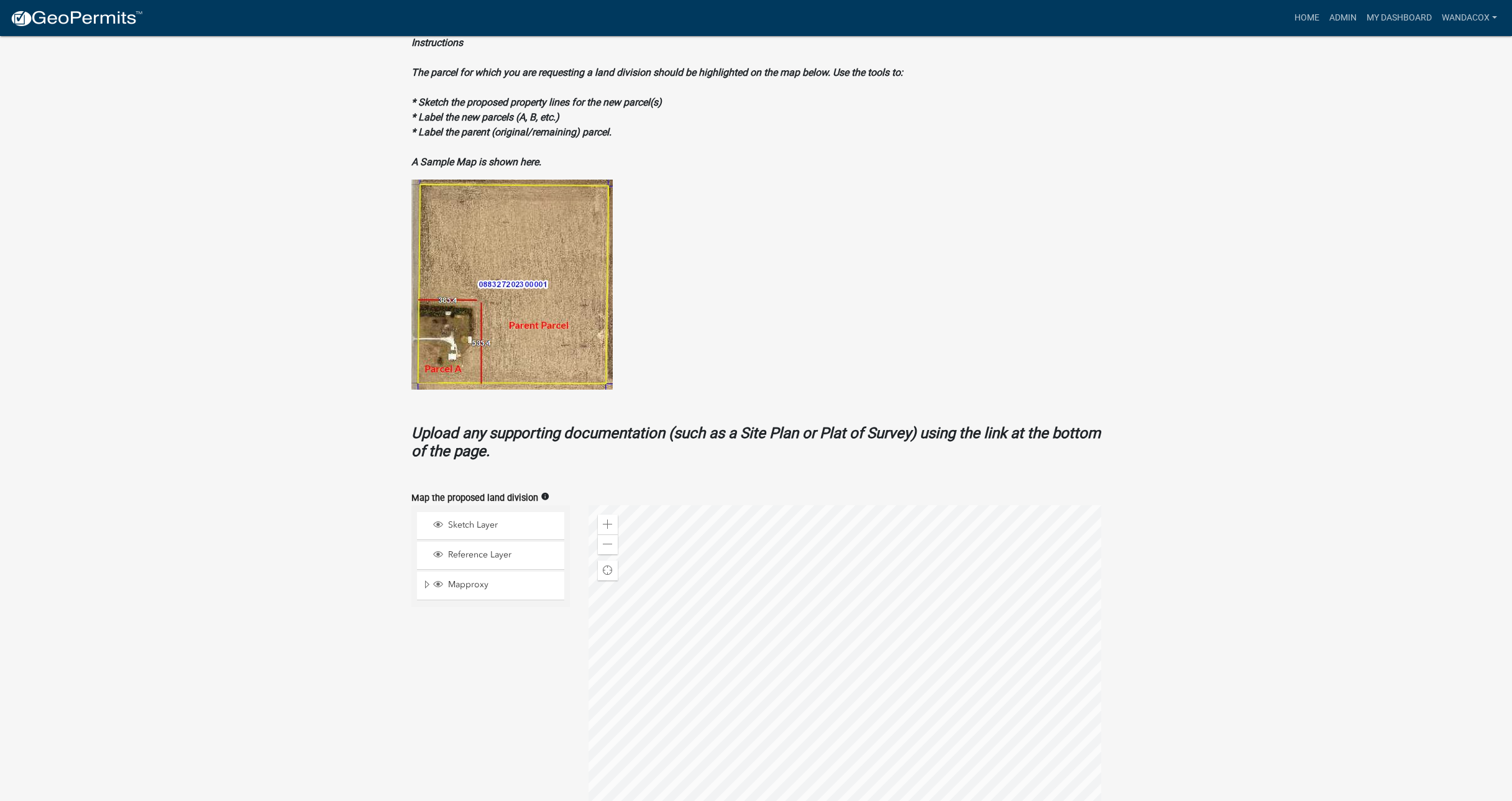
scroll to position [466, 0]
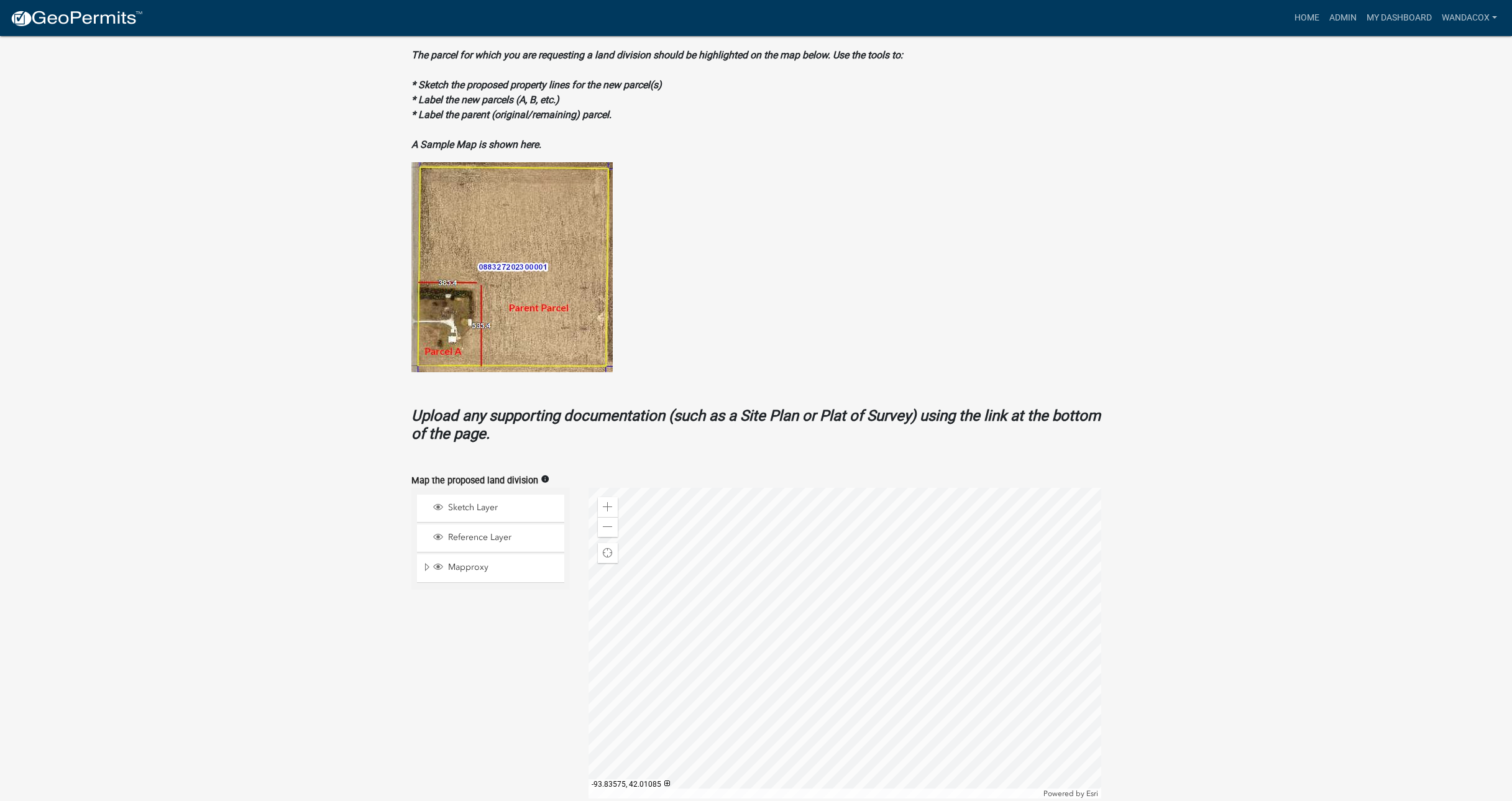
click at [717, 514] on div at bounding box center [845, 643] width 513 height 311
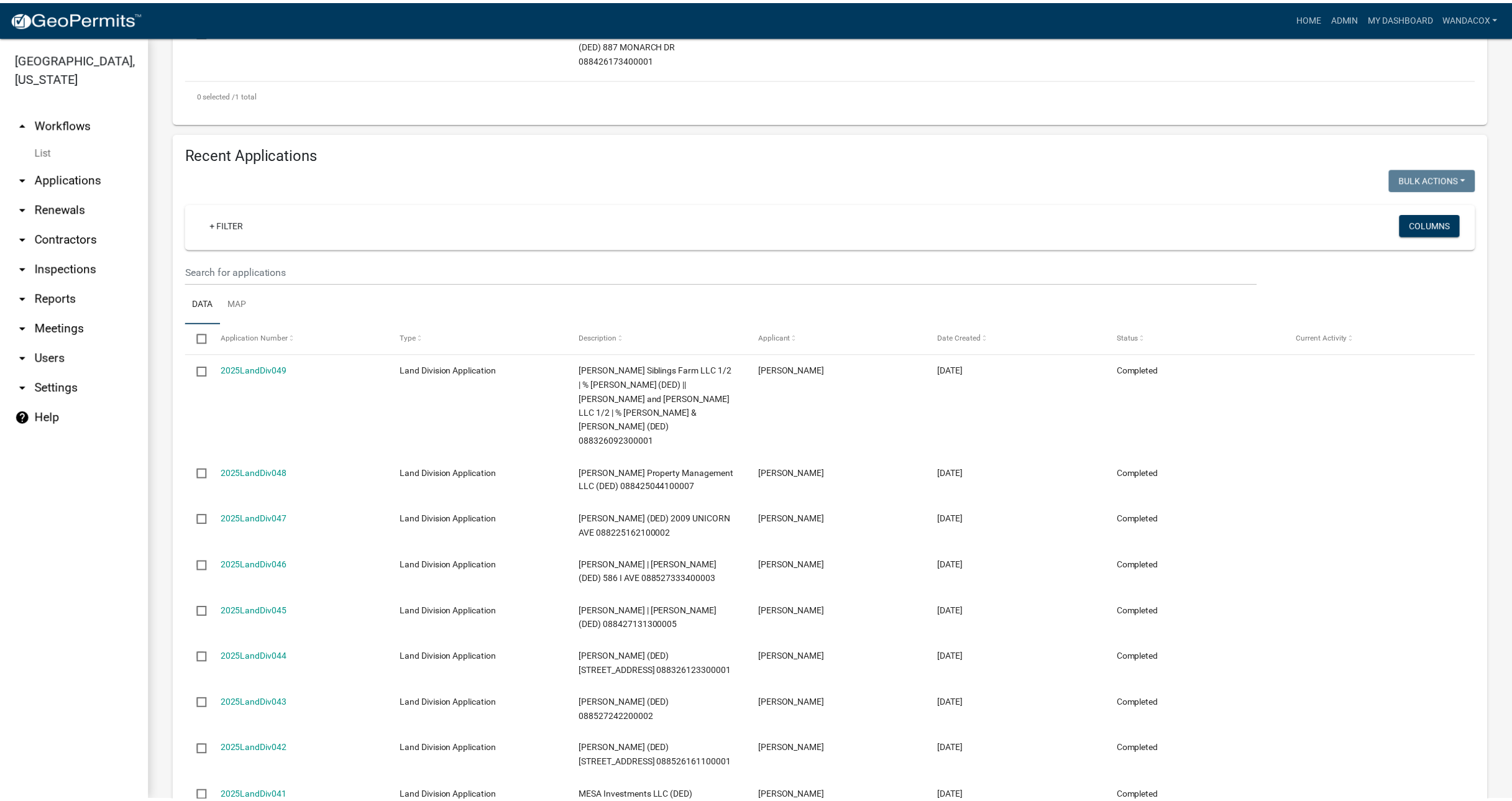
scroll to position [466, 0]
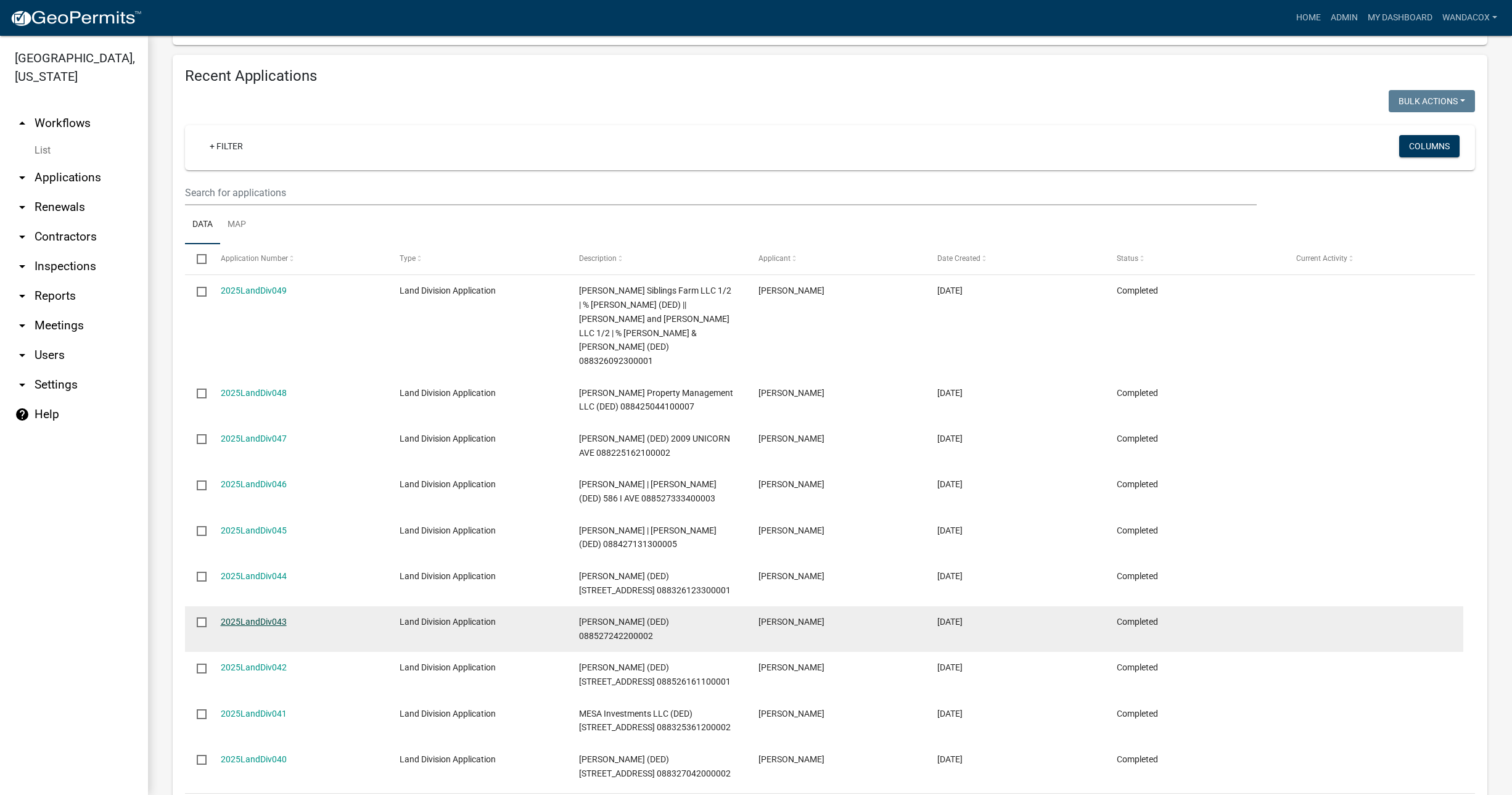
click at [232, 617] on link "2025LandDiv043" at bounding box center [254, 622] width 66 height 10
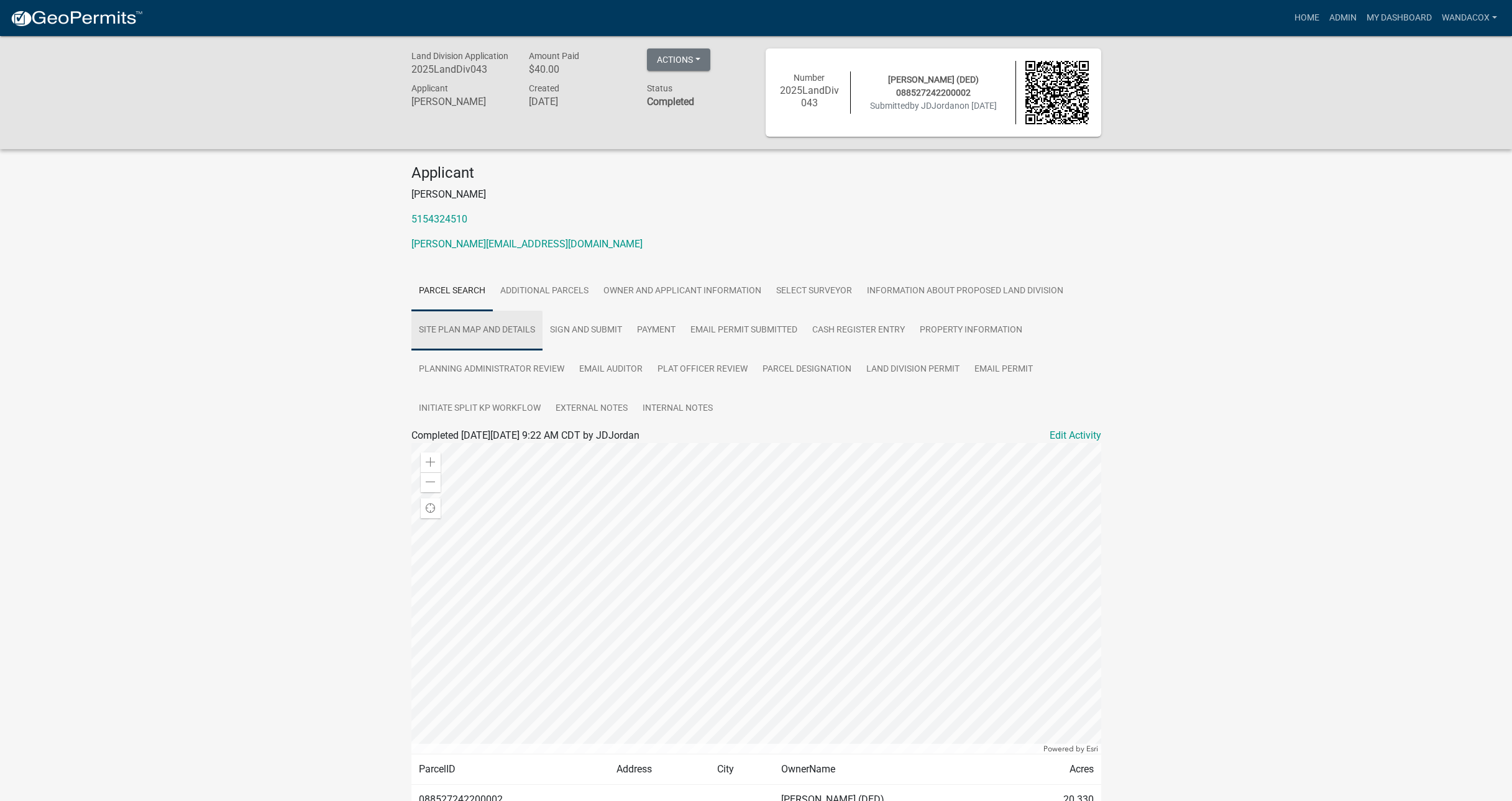
click at [489, 337] on link "Site Plan Map and Details" at bounding box center [476, 330] width 131 height 40
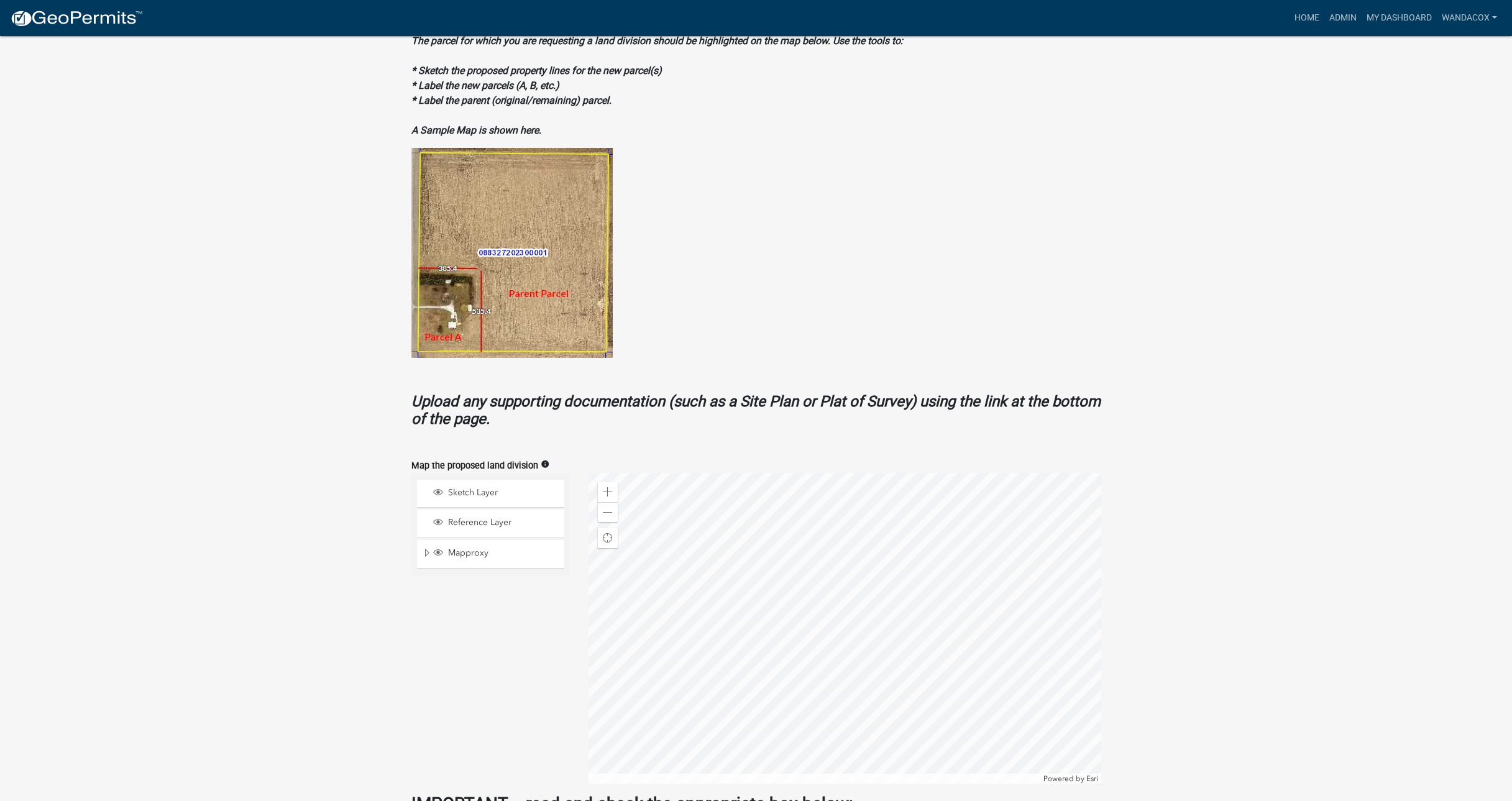
scroll to position [466, 0]
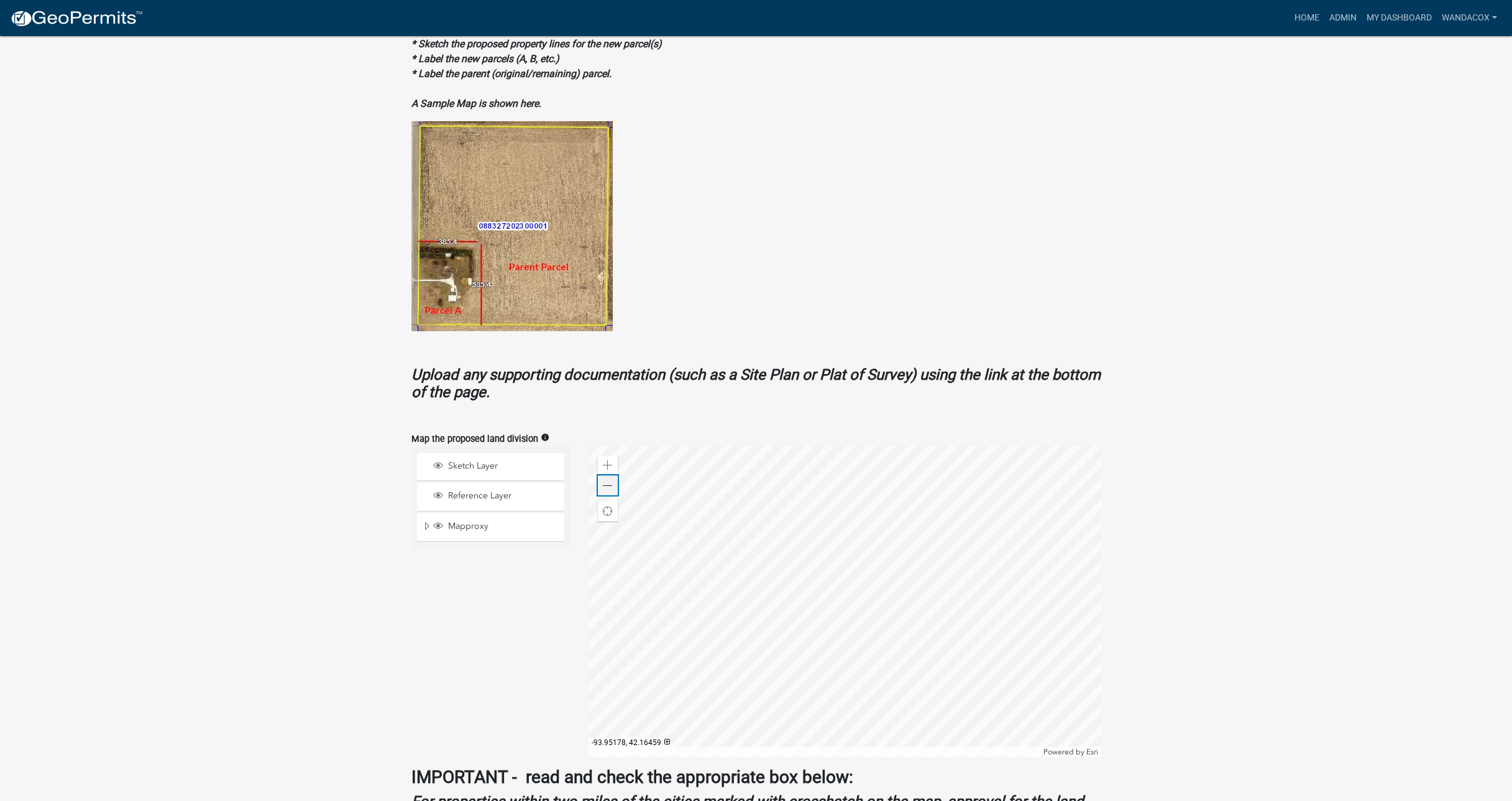
click at [613, 482] on div "Zoom out" at bounding box center [608, 485] width 20 height 20
